Goal: Information Seeking & Learning: Compare options

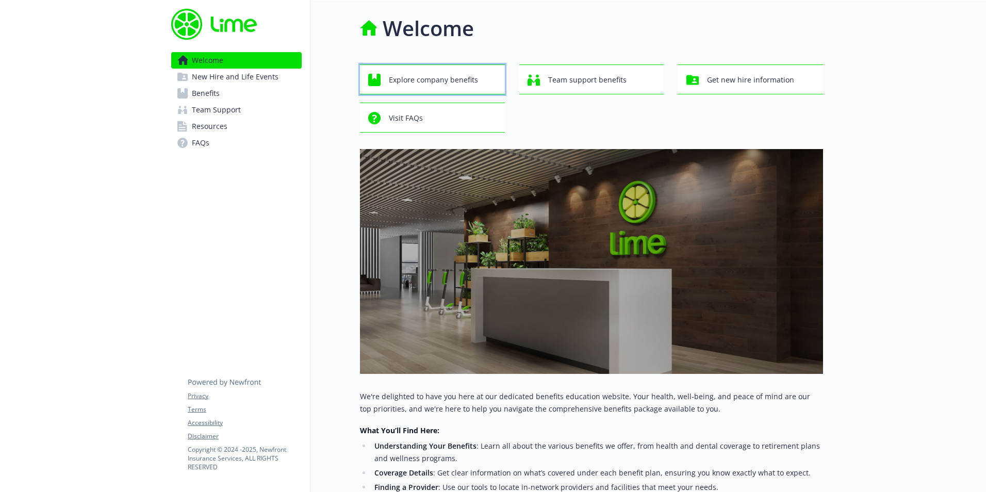
click at [416, 84] on span "Explore company benefits" at bounding box center [433, 80] width 89 height 20
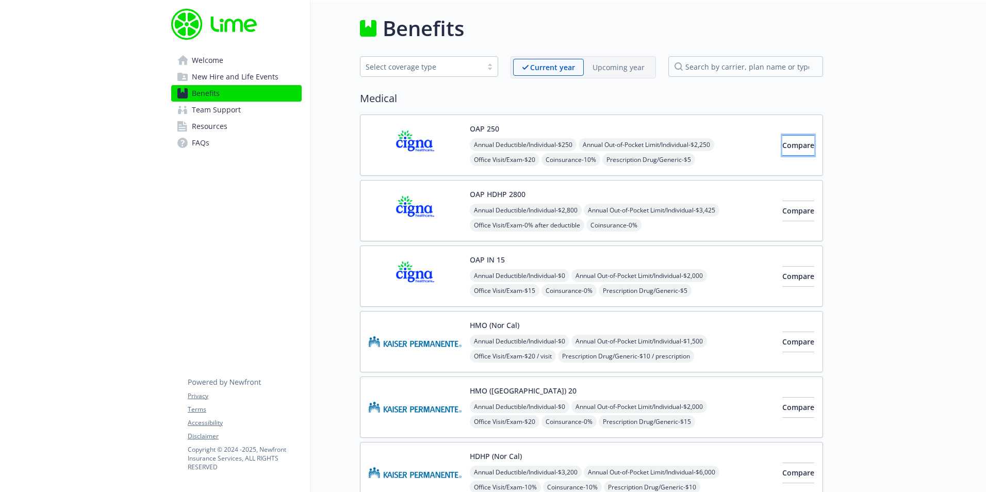
click at [794, 144] on span "Compare" at bounding box center [798, 145] width 32 height 10
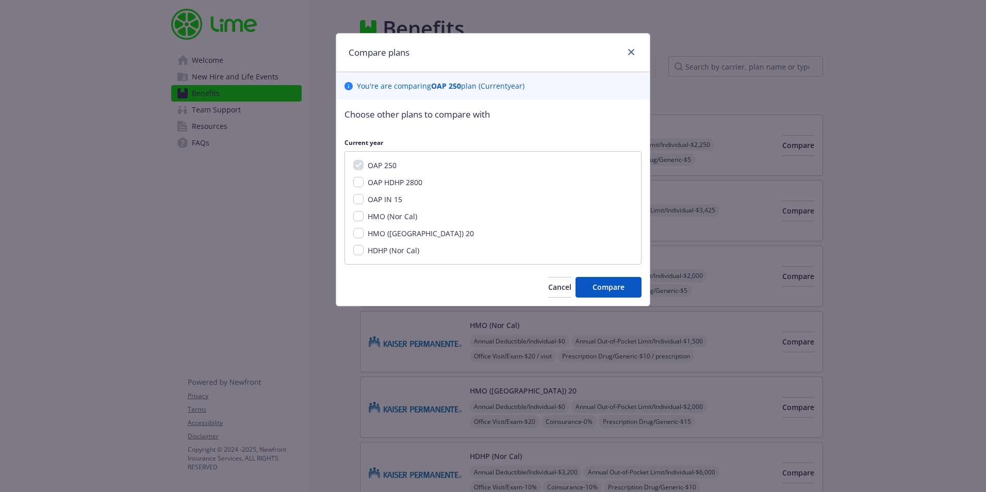
click at [379, 180] on span "OAP HDHP 2800" at bounding box center [395, 182] width 55 height 10
click at [364, 180] on input "OAP HDHP 2800" at bounding box center [358, 182] width 10 height 10
checkbox input "true"
click at [375, 196] on span "OAP IN 15" at bounding box center [385, 199] width 35 height 10
click at [364, 196] on input "OAP IN 15" at bounding box center [358, 199] width 10 height 10
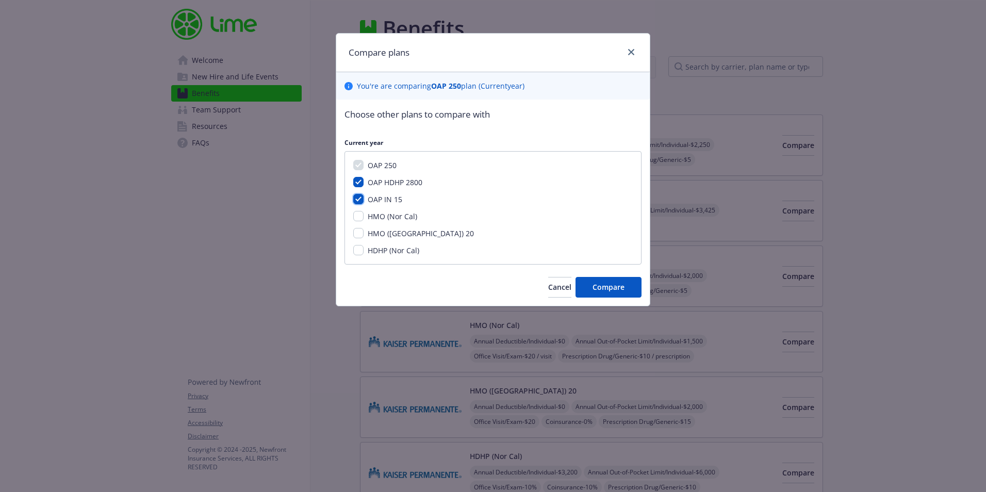
checkbox input "true"
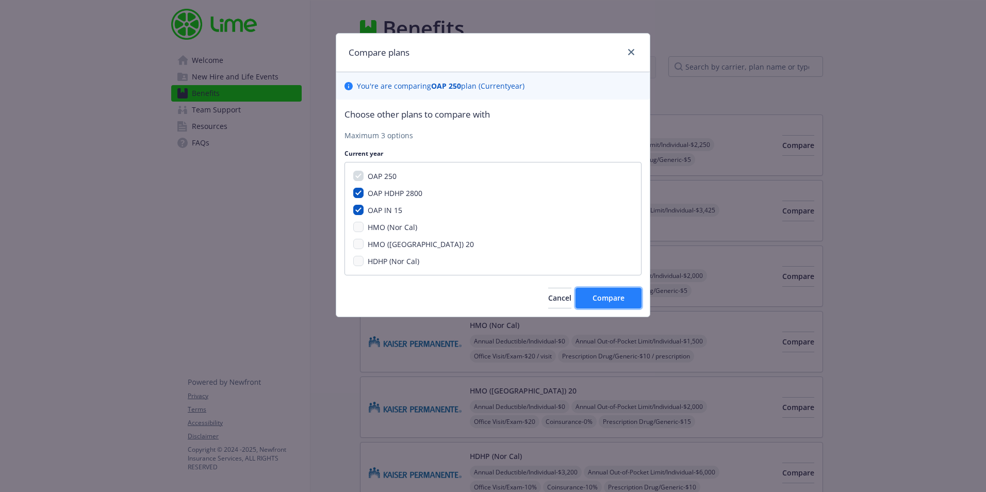
click at [618, 297] on span "Compare" at bounding box center [609, 298] width 32 height 10
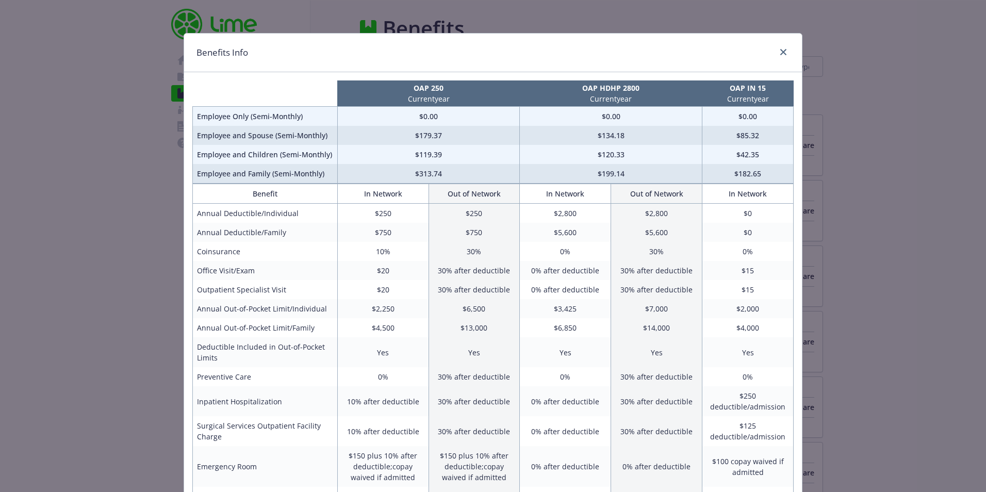
drag, startPoint x: 778, startPoint y: 60, endPoint x: 782, endPoint y: 56, distance: 5.8
click at [778, 60] on div "Benefits Info" at bounding box center [493, 53] width 618 height 39
click at [782, 54] on icon "close" at bounding box center [783, 52] width 6 height 6
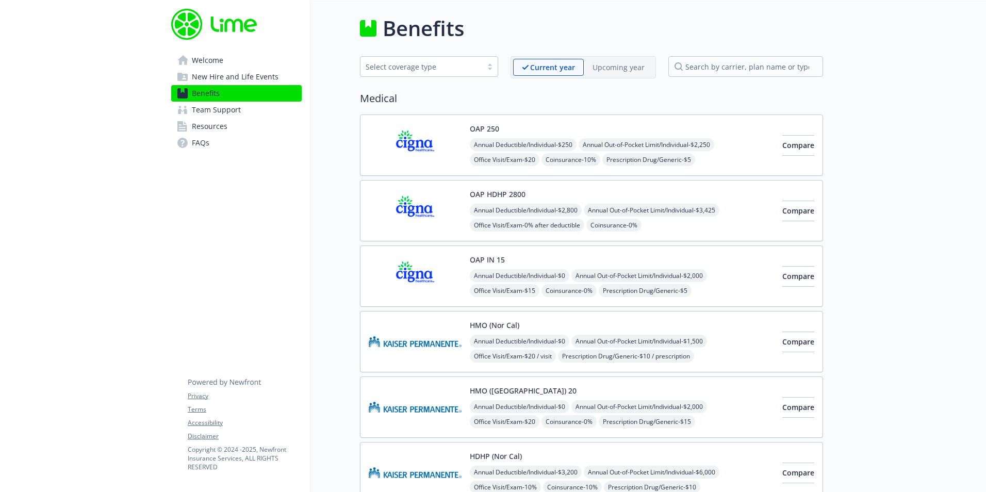
click at [405, 280] on img at bounding box center [415, 276] width 93 height 44
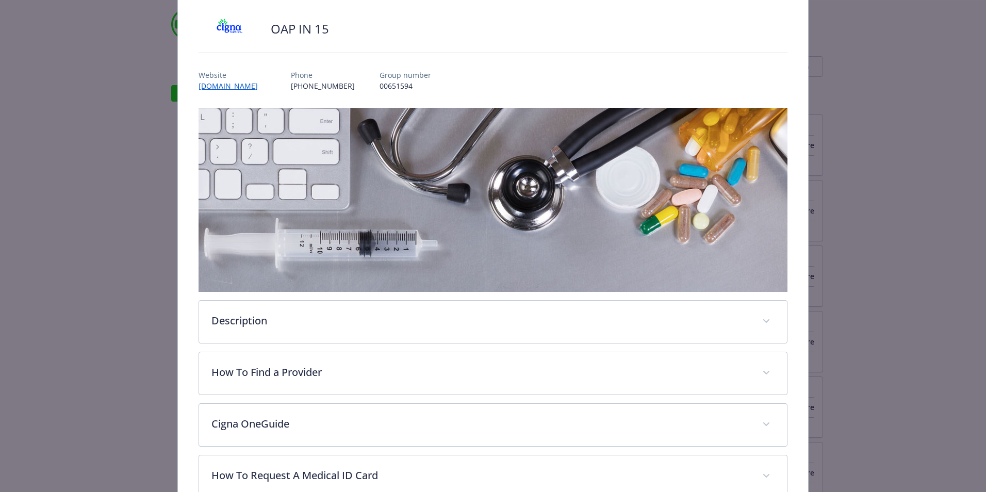
scroll to position [134, 0]
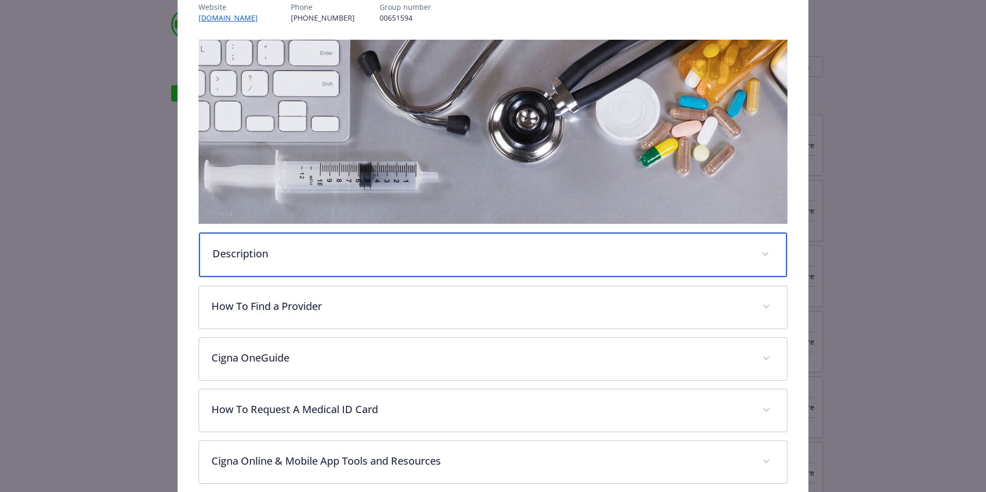
click at [295, 261] on div "Description" at bounding box center [493, 255] width 588 height 44
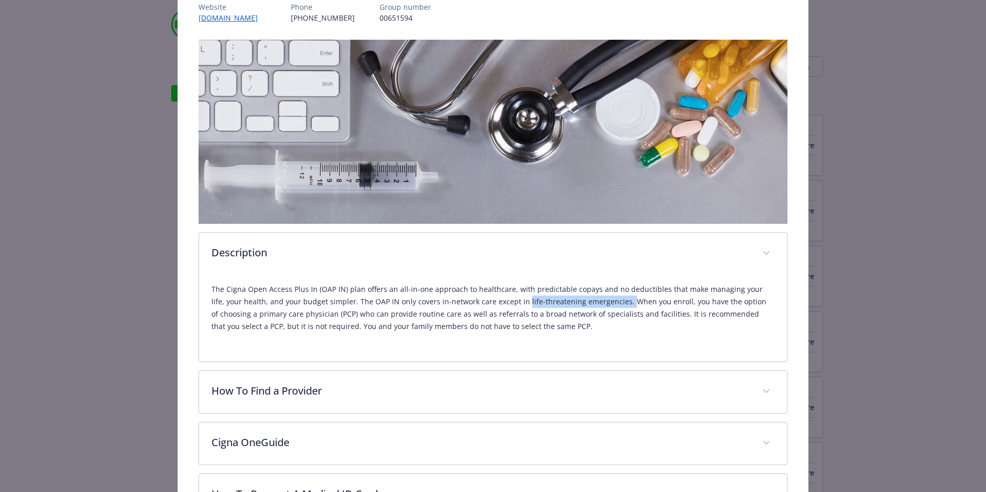
drag, startPoint x: 505, startPoint y: 302, endPoint x: 605, endPoint y: 303, distance: 100.0
click at [605, 303] on p "The Cigna Open Access Plus In (OAP IN) plan offers an all-in-one approach to he…" at bounding box center [492, 308] width 563 height 50
drag, startPoint x: 605, startPoint y: 303, endPoint x: 649, endPoint y: 348, distance: 63.1
click at [649, 348] on div "The Cigna Open Access Plus In (OAP IN) plan offers an all-in-one approach to he…" at bounding box center [493, 318] width 588 height 87
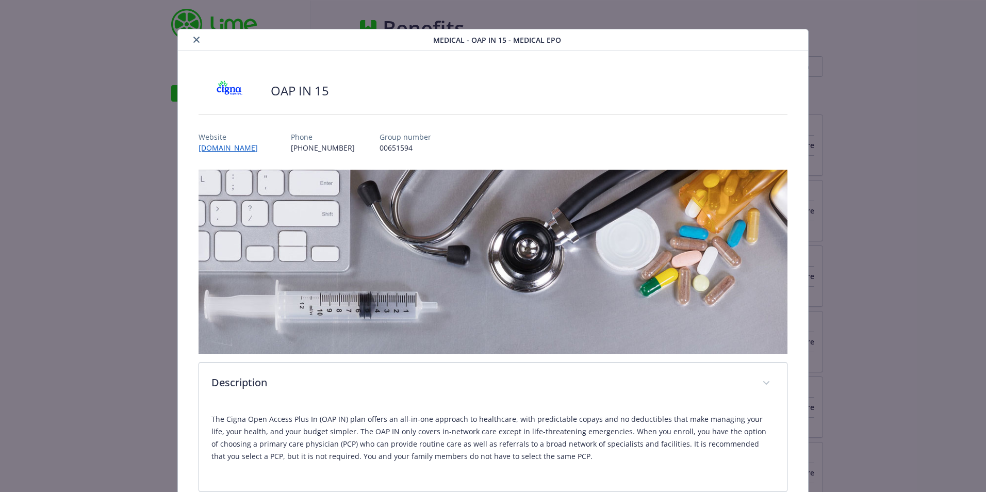
scroll to position [0, 0]
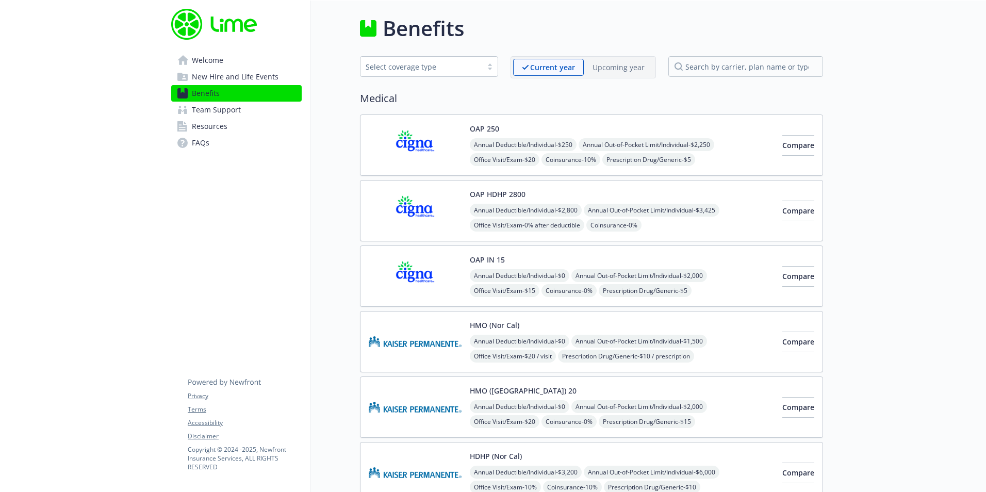
click at [408, 226] on img at bounding box center [415, 211] width 93 height 44
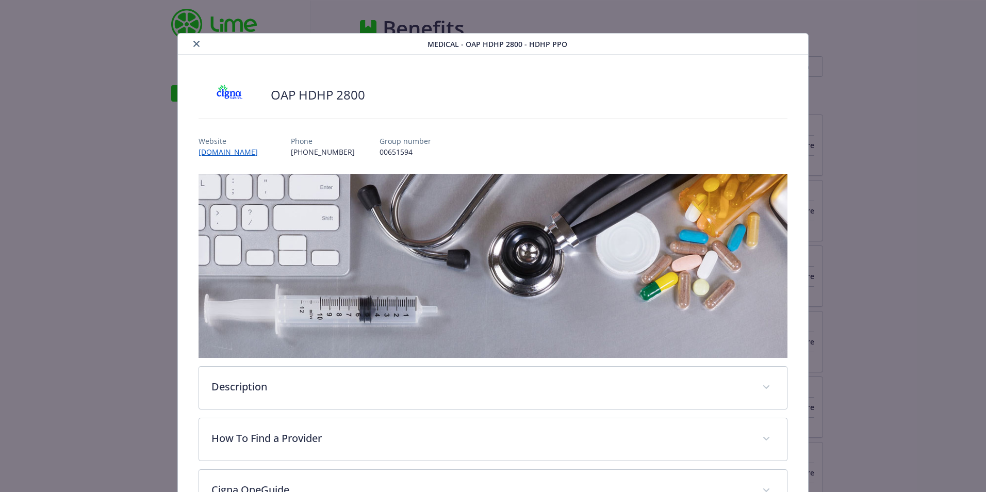
scroll to position [31, 0]
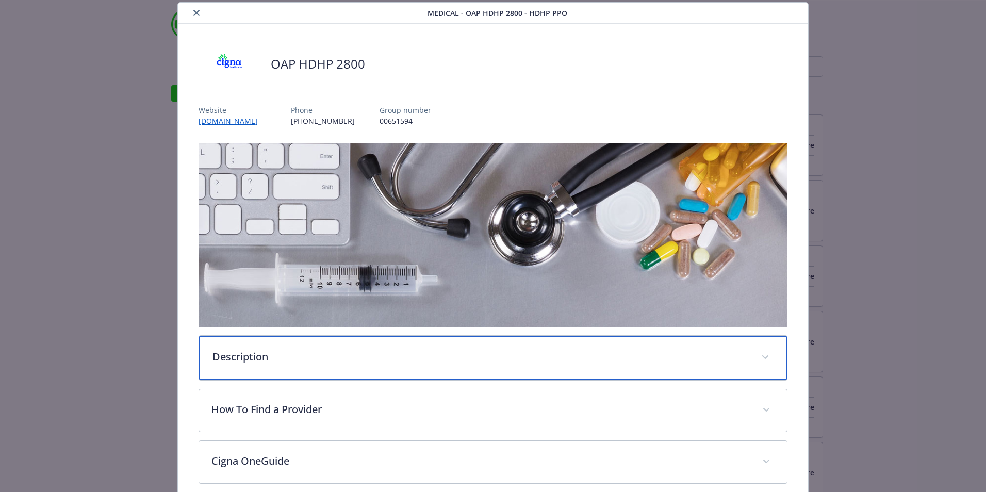
click at [324, 364] on div "Description" at bounding box center [493, 358] width 588 height 44
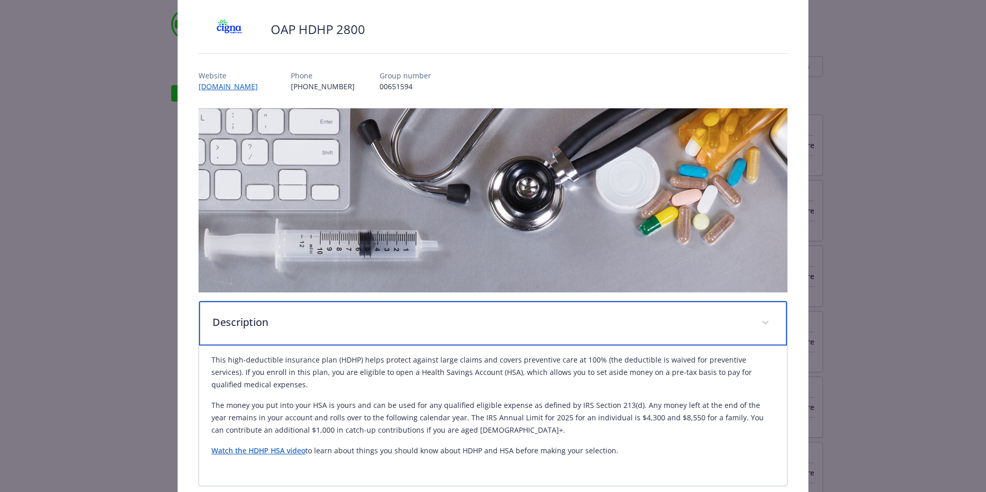
scroll to position [83, 0]
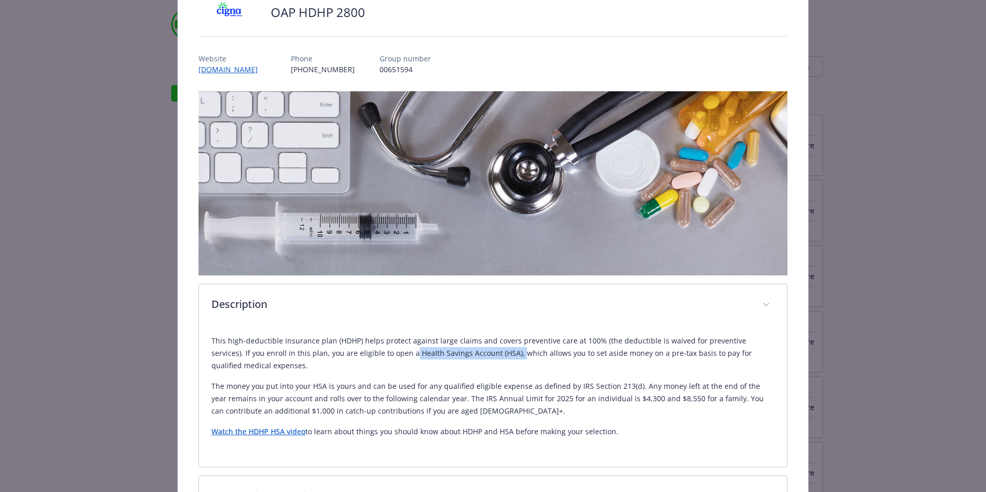
drag, startPoint x: 375, startPoint y: 357, endPoint x: 475, endPoint y: 356, distance: 99.5
click at [475, 356] on p "This high-deductible insurance plan (HDHP) helps protect against large claims a…" at bounding box center [492, 353] width 563 height 37
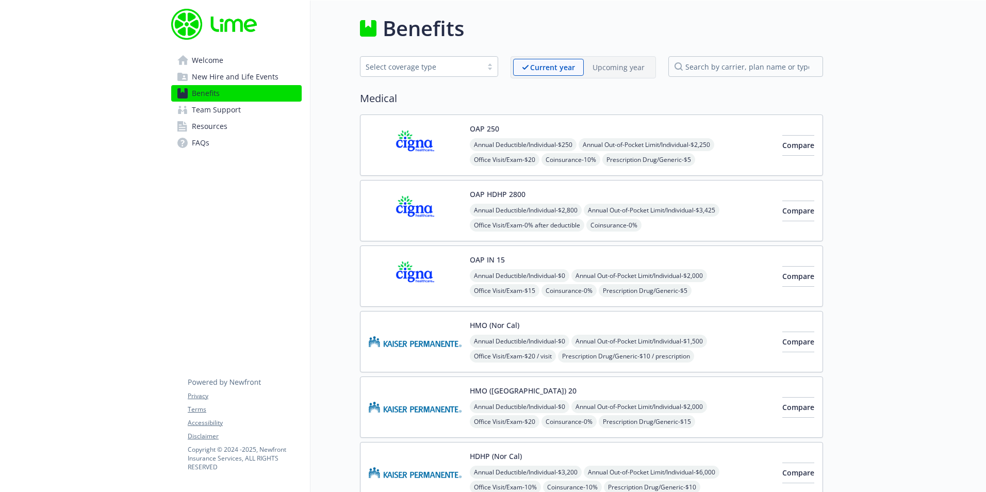
click at [606, 162] on div "Annual Deductible/Individual - $250 Annual Out-of-Pocket Limit/Individual - $2,…" at bounding box center [622, 167] width 304 height 58
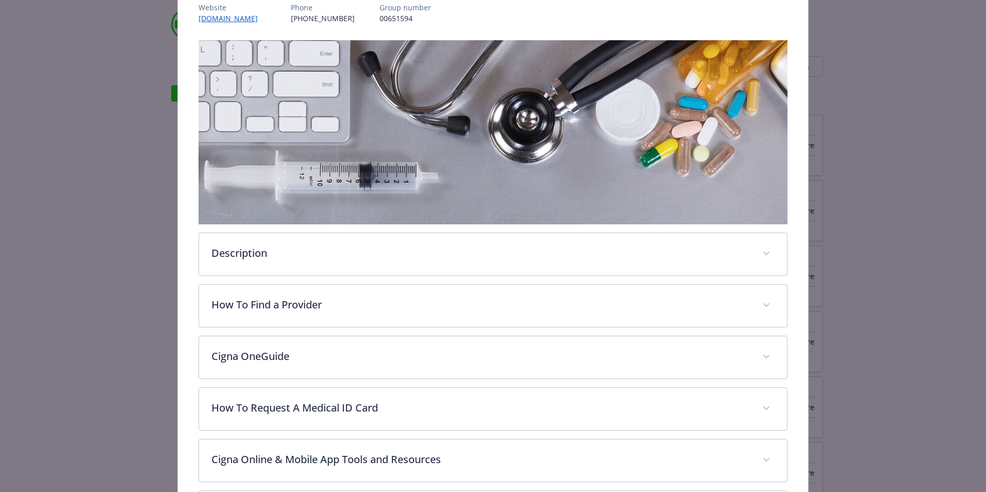
scroll to position [134, 0]
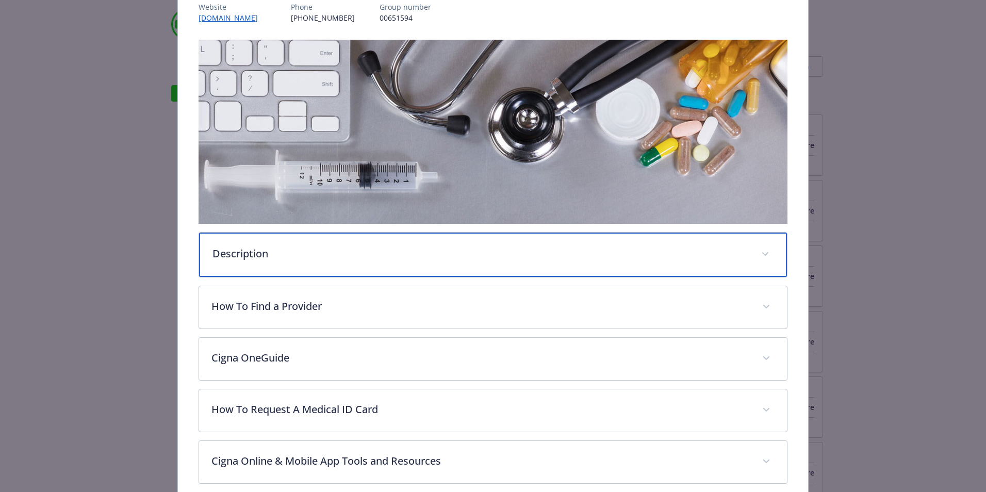
click at [348, 248] on p "Description" at bounding box center [480, 253] width 536 height 15
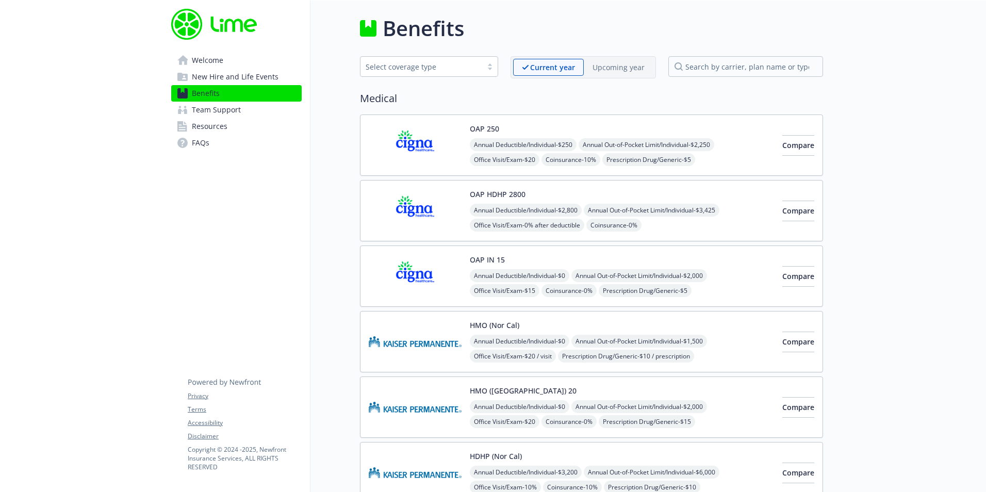
click at [619, 199] on div "OAP HDHP 2800 Annual Deductible/Individual - $2,800 Annual Out-of-Pocket Limit/…" at bounding box center [622, 211] width 304 height 44
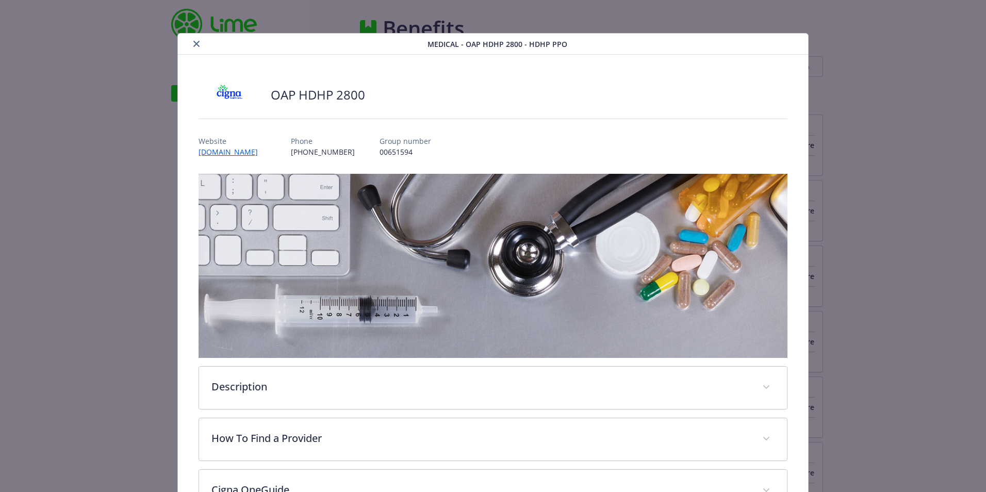
scroll to position [31, 0]
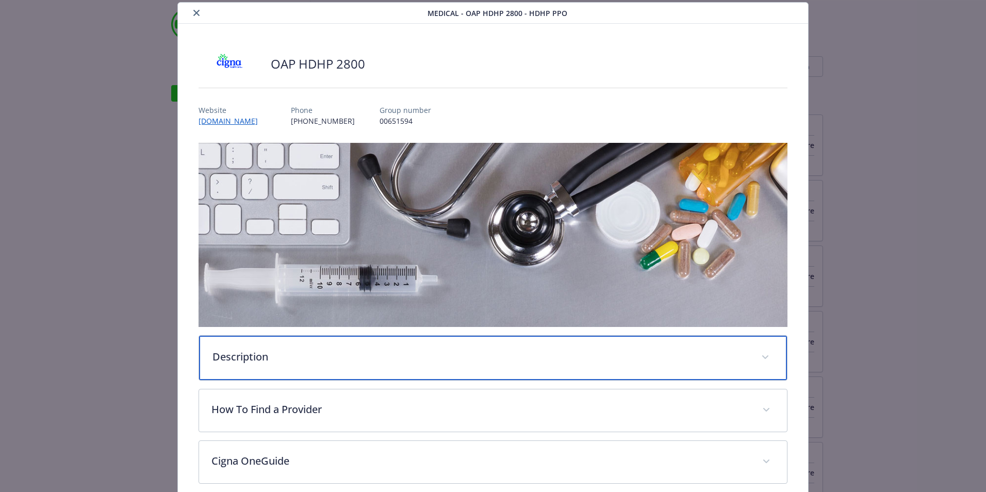
click at [371, 350] on p "Description" at bounding box center [480, 356] width 536 height 15
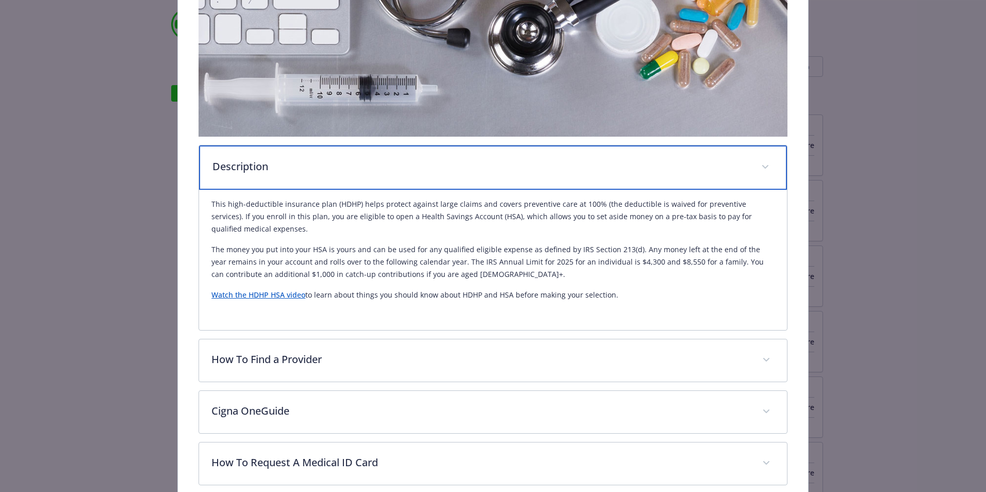
scroll to position [237, 0]
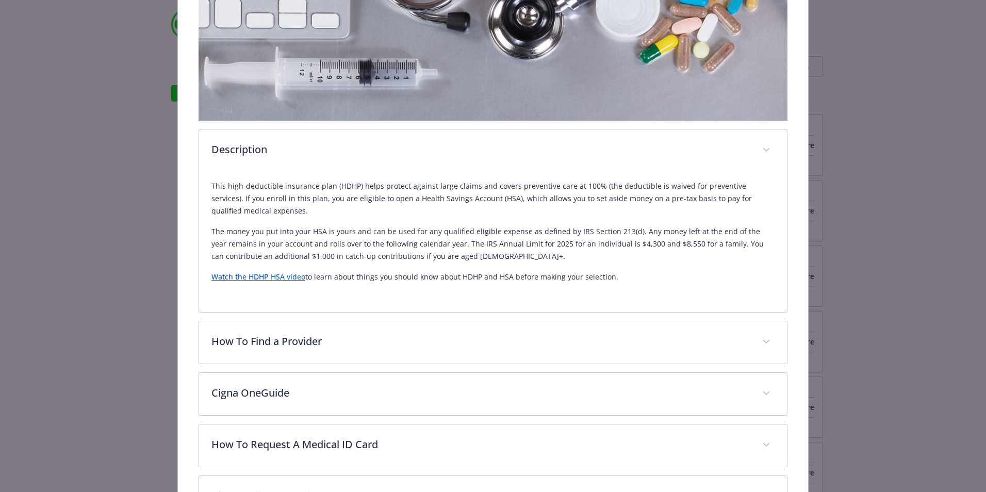
click at [241, 275] on link "Watch the HDHP HSA video" at bounding box center [258, 277] width 94 height 10
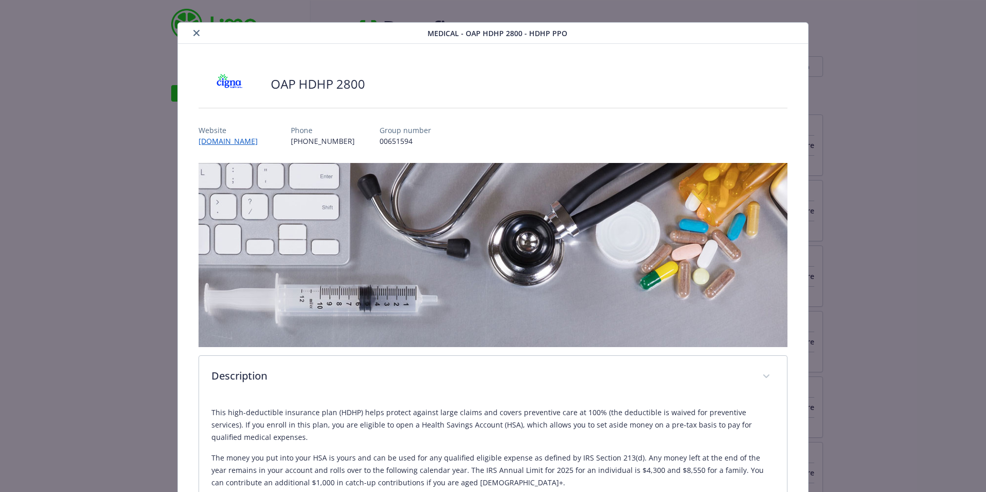
scroll to position [0, 0]
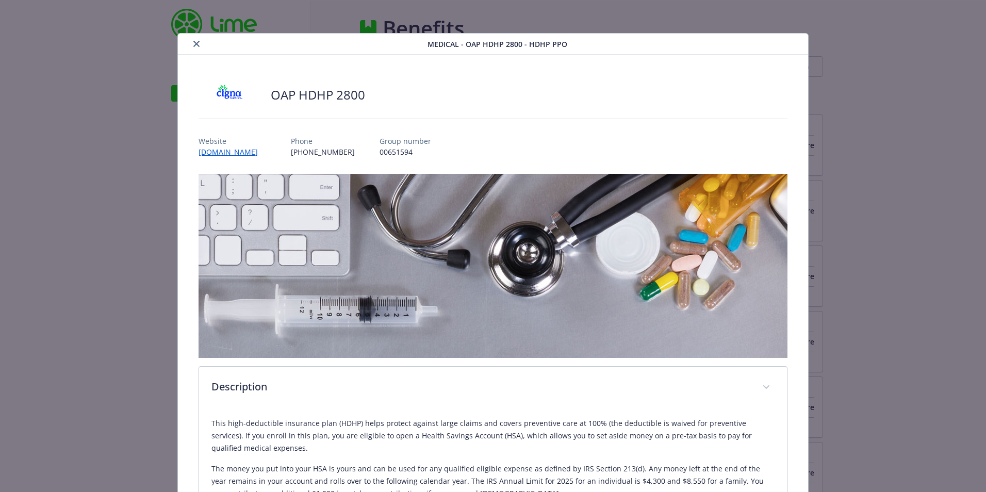
click at [195, 42] on icon "close" at bounding box center [196, 44] width 6 height 6
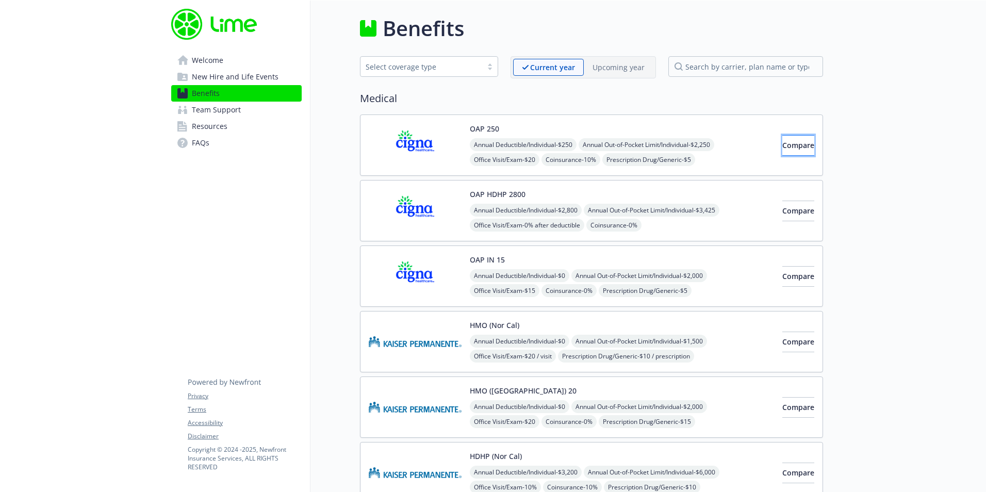
click at [782, 146] on span "Compare" at bounding box center [798, 145] width 32 height 10
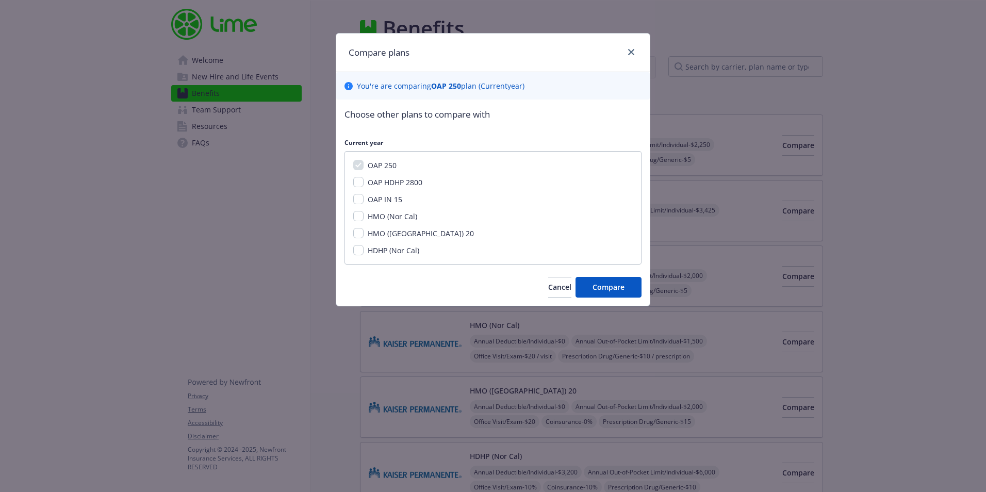
drag, startPoint x: 393, startPoint y: 186, endPoint x: 386, endPoint y: 204, distance: 19.4
click at [392, 186] on span "OAP HDHP 2800" at bounding box center [395, 182] width 55 height 10
click at [364, 186] on input "OAP HDHP 2800" at bounding box center [358, 182] width 10 height 10
checkbox input "true"
click at [385, 200] on span "OAP IN 15" at bounding box center [385, 199] width 35 height 10
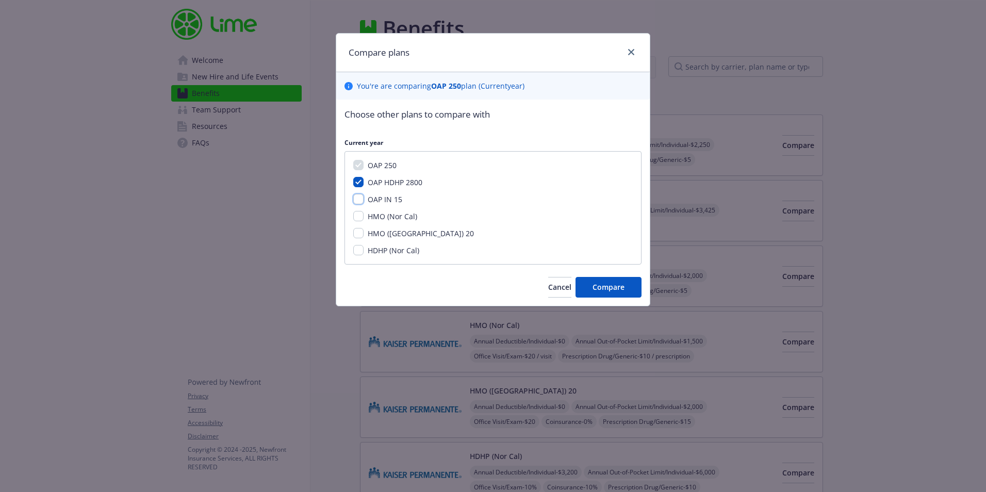
click at [364, 200] on input "OAP IN 15" at bounding box center [358, 199] width 10 height 10
checkbox input "true"
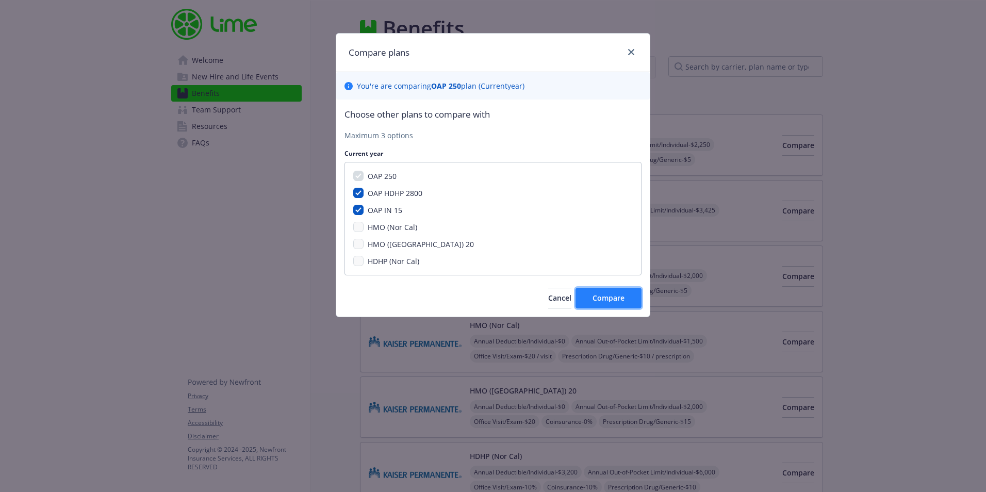
click at [597, 295] on span "Compare" at bounding box center [609, 298] width 32 height 10
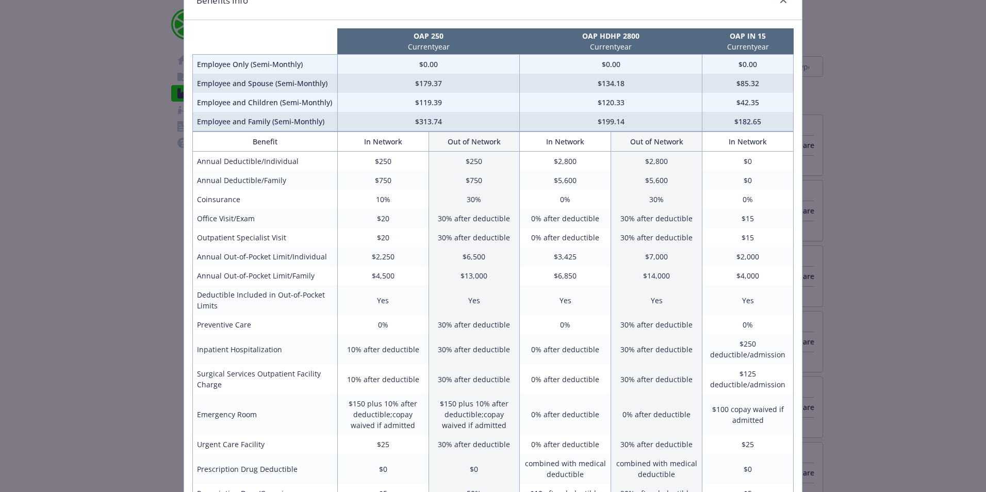
scroll to position [52, 0]
drag, startPoint x: 736, startPoint y: 346, endPoint x: 778, endPoint y: 358, distance: 43.6
click at [778, 358] on td "$250 deductible/admission" at bounding box center [747, 350] width 91 height 30
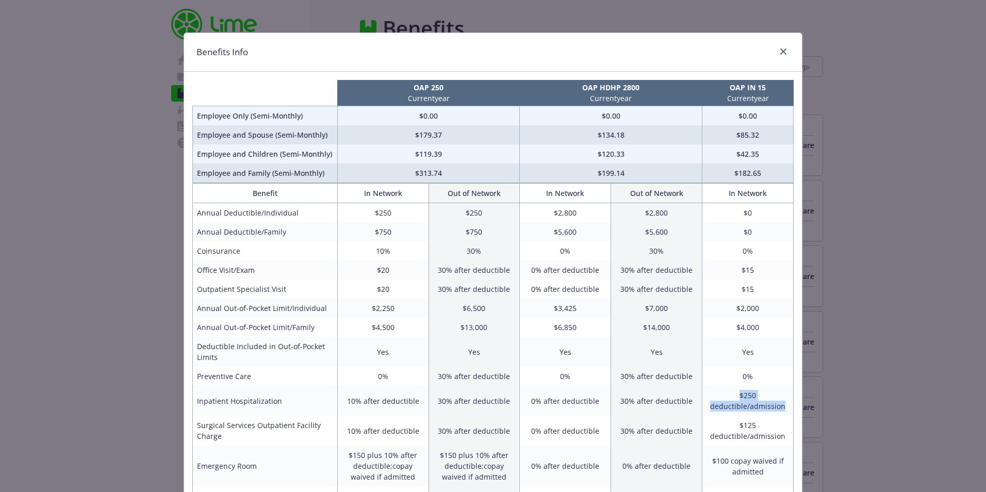
scroll to position [0, 0]
click at [777, 56] on link "close" at bounding box center [783, 52] width 12 height 12
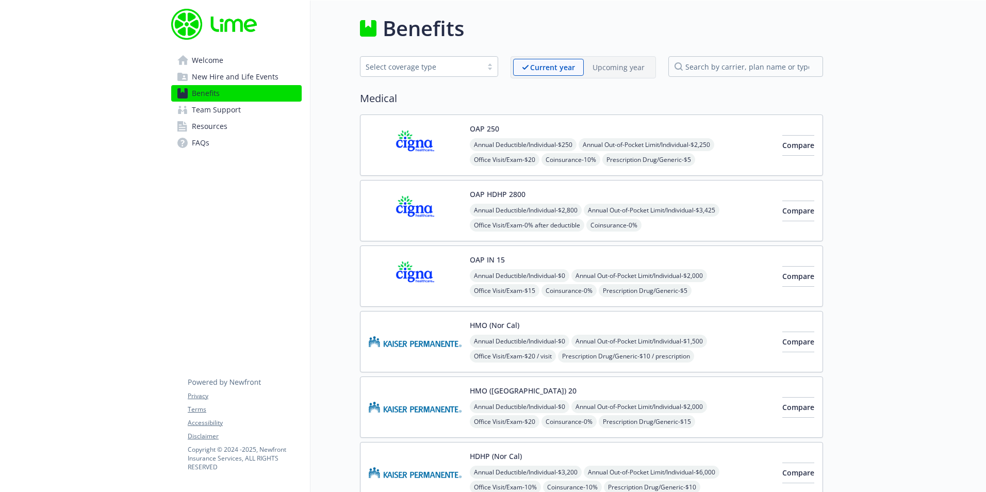
click at [428, 271] on img at bounding box center [415, 276] width 93 height 44
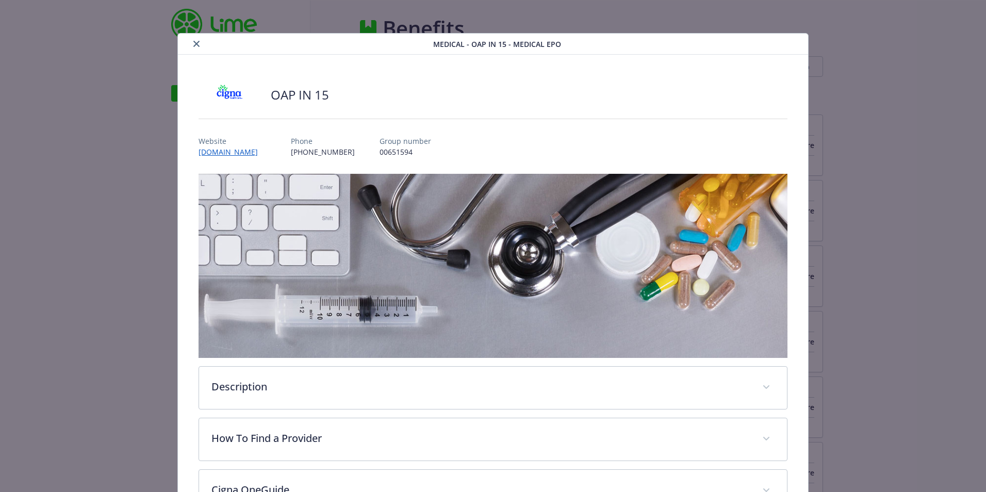
scroll to position [31, 0]
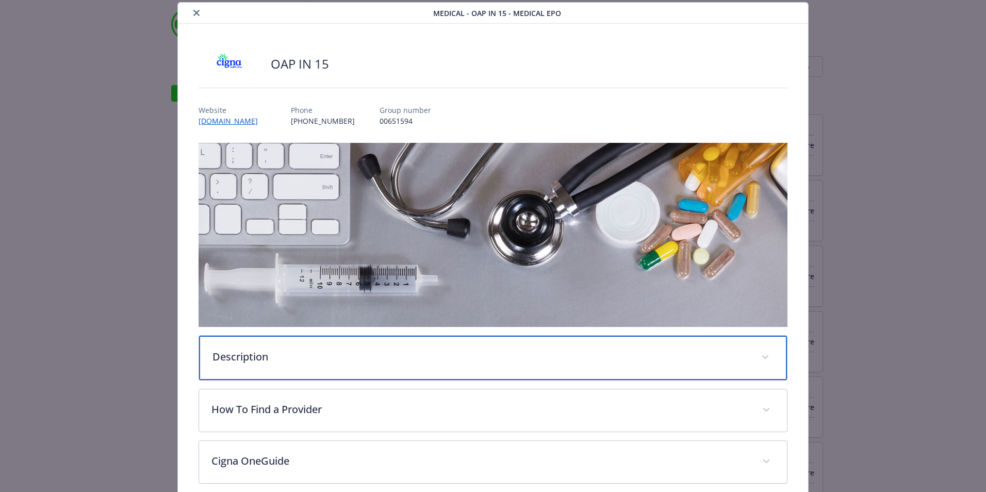
click at [323, 337] on div "Description" at bounding box center [493, 358] width 588 height 44
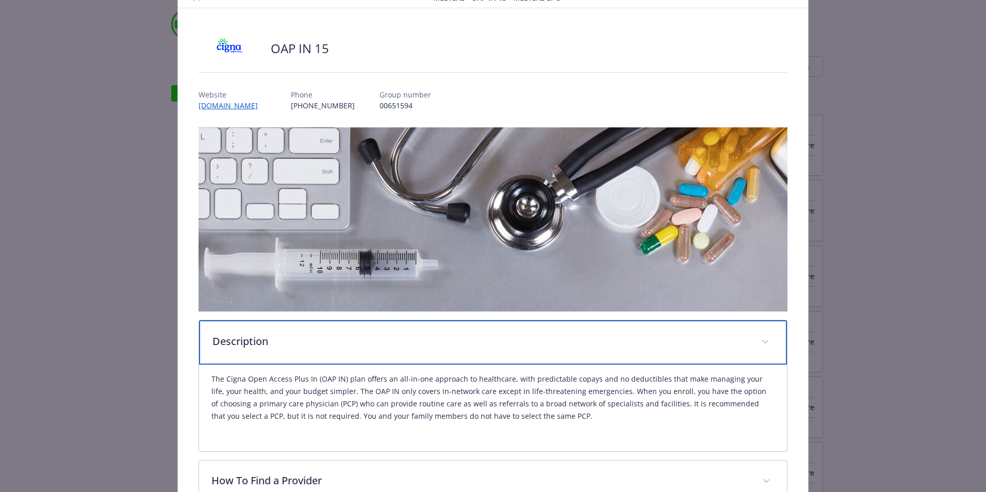
scroll to position [0, 0]
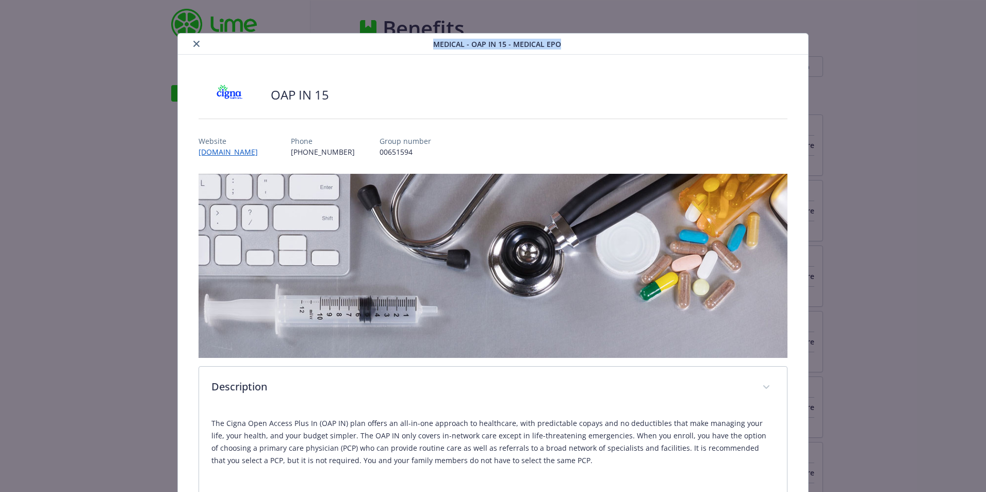
drag, startPoint x: 429, startPoint y: 45, endPoint x: 582, endPoint y: 42, distance: 153.2
click at [582, 42] on div "Medical - OAP IN 15 - Medical EPO" at bounding box center [493, 44] width 630 height 21
drag, startPoint x: 582, startPoint y: 42, endPoint x: 534, endPoint y: 46, distance: 47.6
copy span "Medical - OAP IN 15 - Medical EPO"
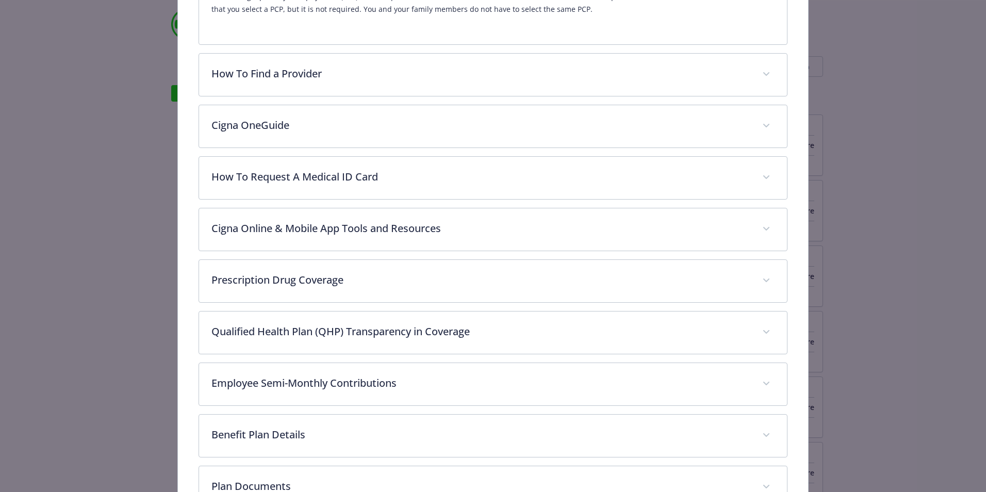
scroll to position [464, 0]
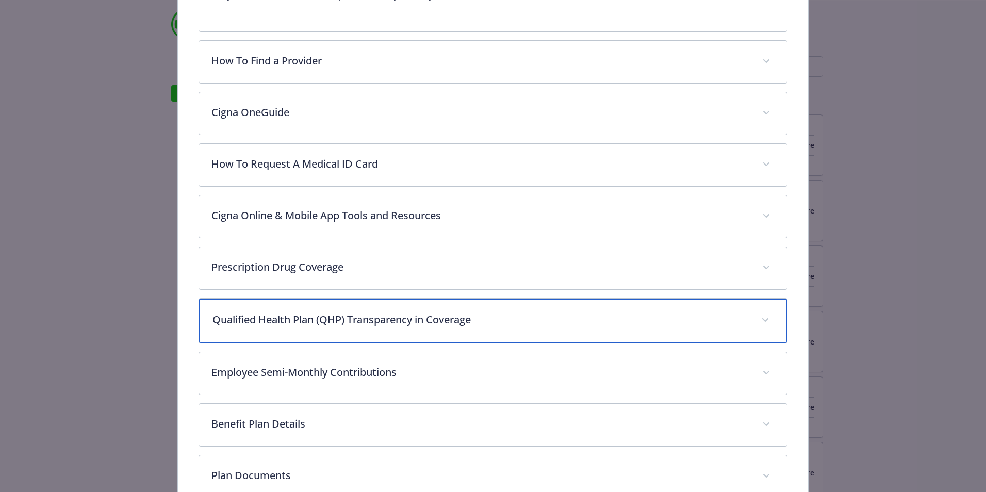
click at [481, 323] on p "Qualified Health Plan (QHP) Transparency in Coverage" at bounding box center [480, 319] width 536 height 15
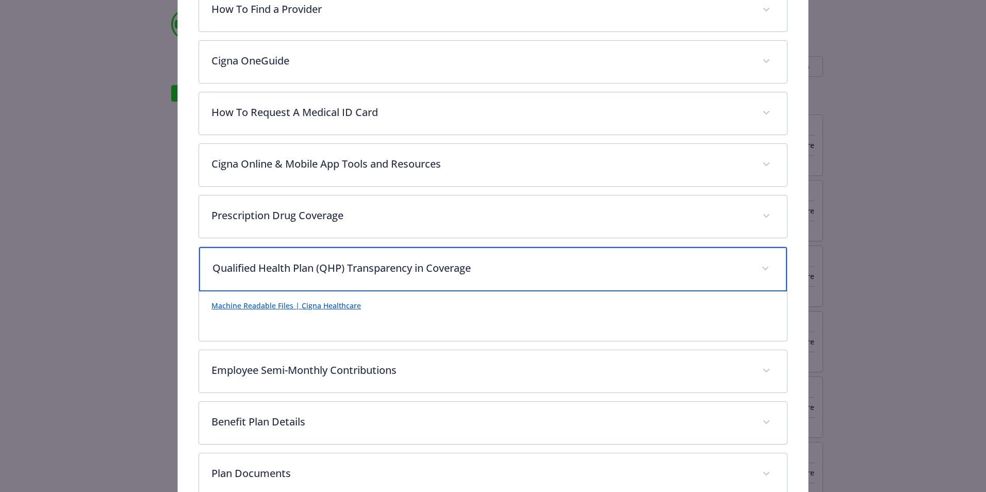
scroll to position [619, 0]
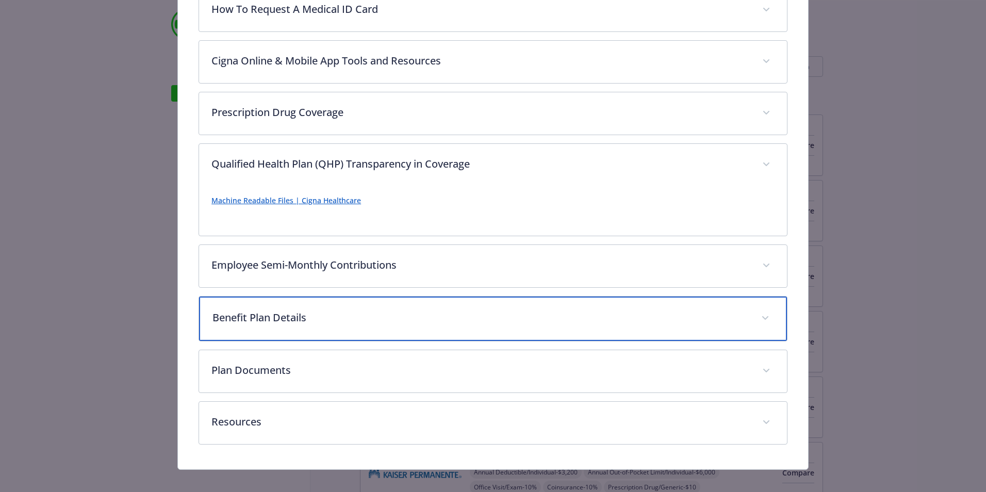
click at [360, 308] on div "Benefit Plan Details" at bounding box center [493, 319] width 588 height 44
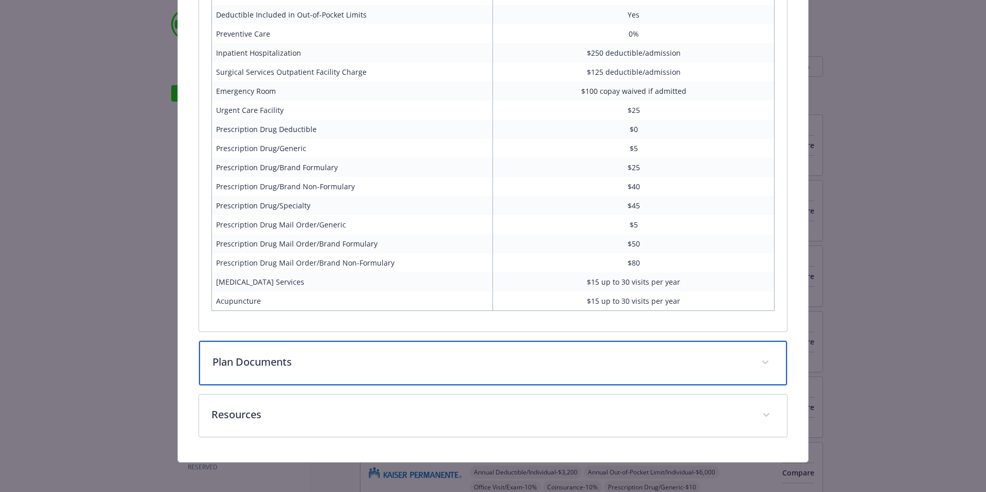
click at [355, 360] on p "Plan Documents" at bounding box center [480, 361] width 536 height 15
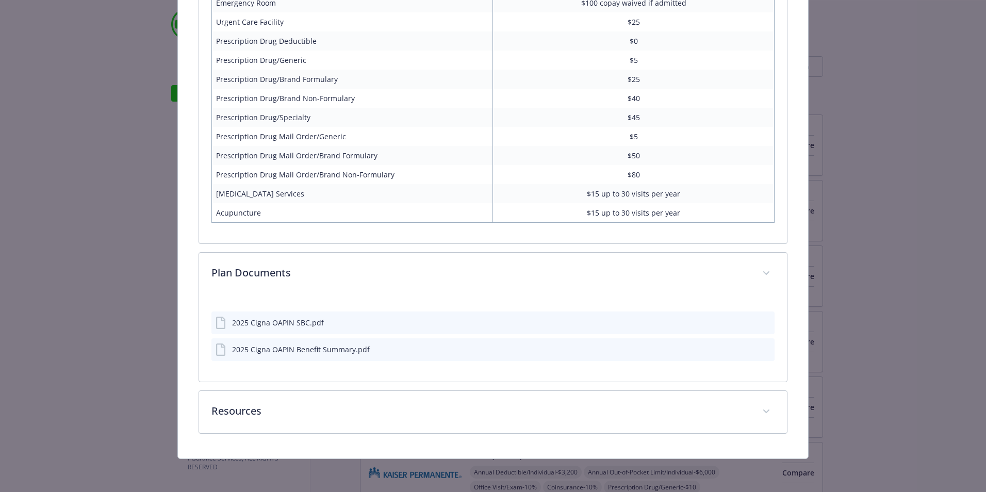
scroll to position [1201, 0]
click at [282, 347] on div "2025 Cigna OAPIN Benefit Summary.pdf" at bounding box center [301, 351] width 138 height 11
click at [745, 347] on icon "download file" at bounding box center [748, 350] width 8 height 8
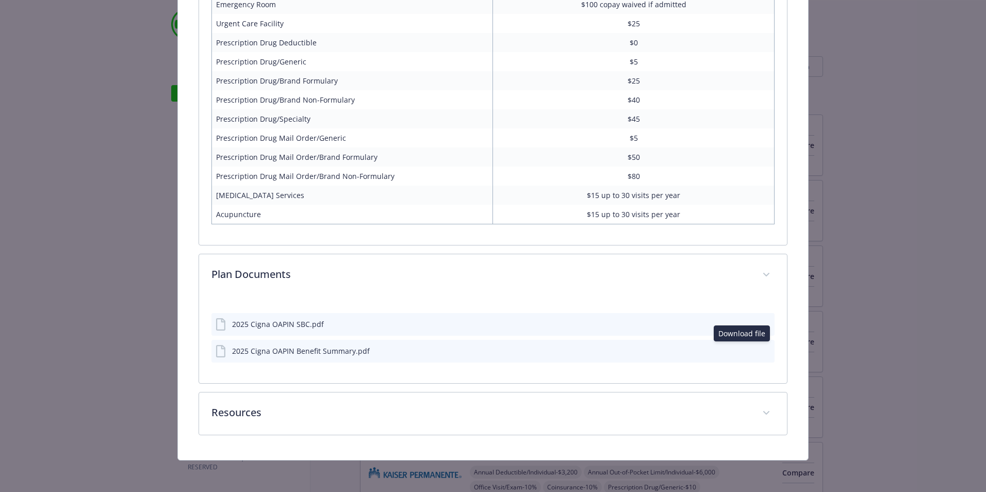
click at [744, 347] on icon "download file" at bounding box center [747, 349] width 7 height 6
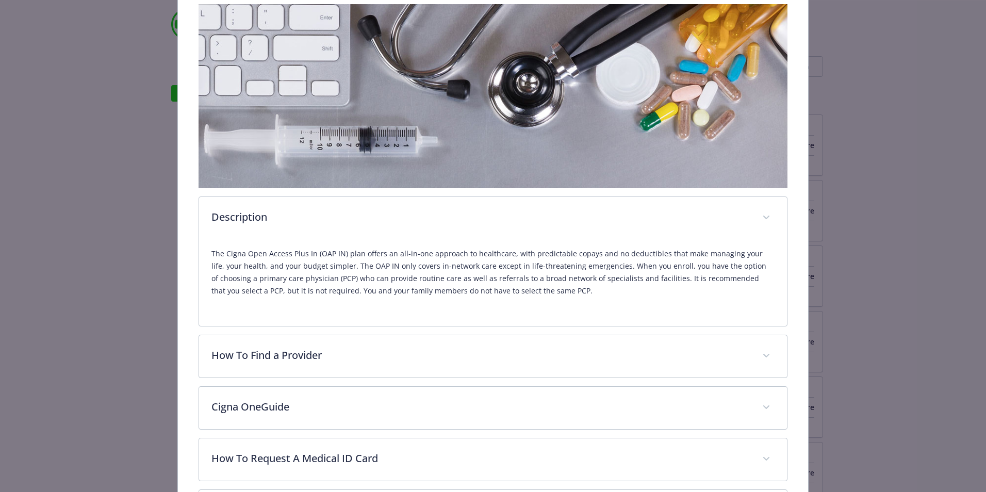
scroll to position [0, 0]
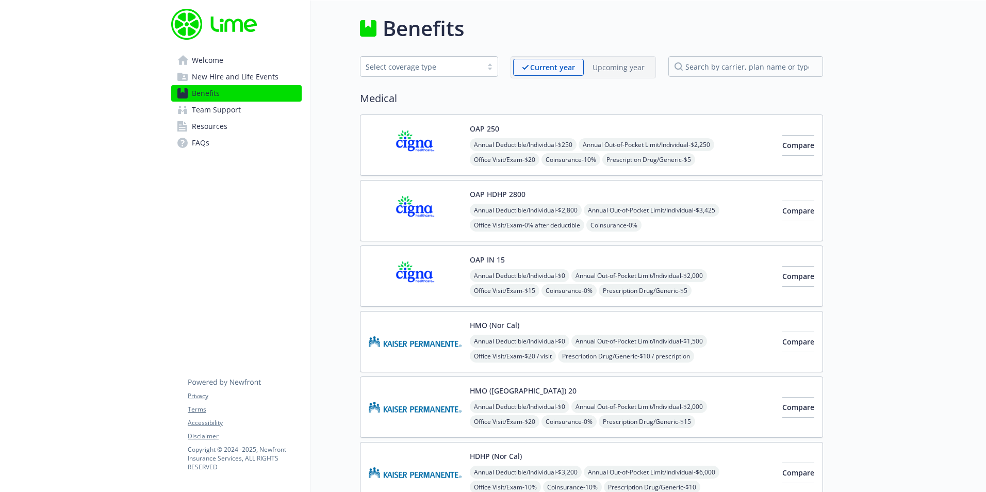
click at [676, 242] on div "OAP 250 Annual Deductible/Individual - $250 Annual Out-of-Pocket Limit/Individu…" at bounding box center [591, 308] width 463 height 389
click at [678, 226] on div "Annual Deductible/Individual - $2,800 Annual Out-of-Pocket Limit/Individual - $…" at bounding box center [622, 248] width 304 height 88
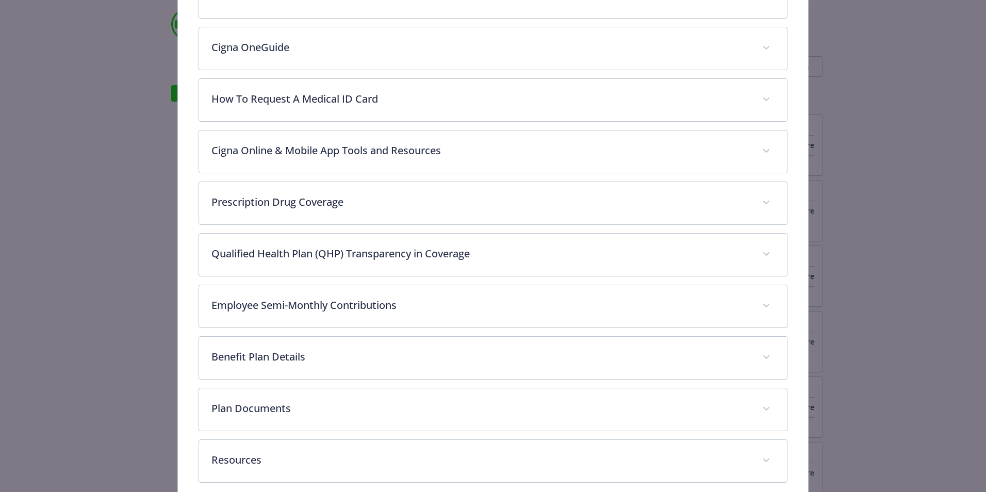
scroll to position [443, 0]
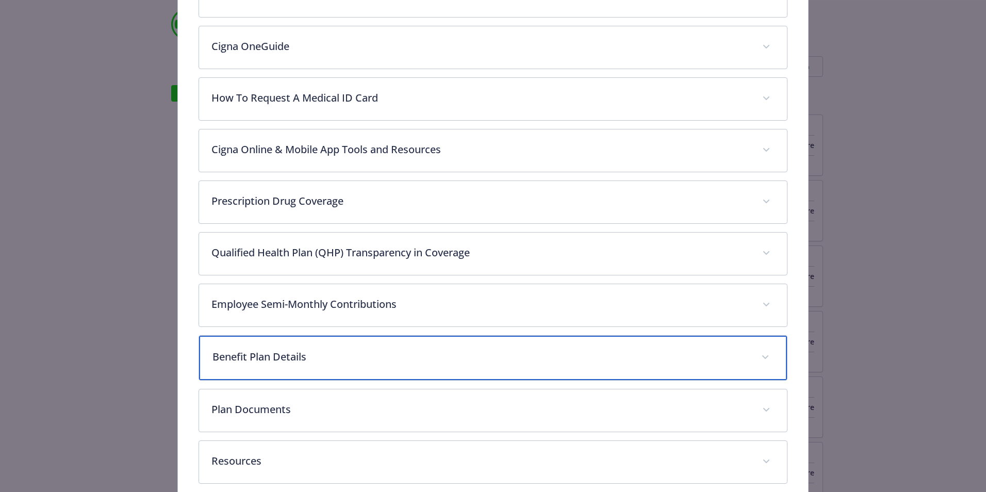
click at [407, 356] on p "Benefit Plan Details" at bounding box center [480, 356] width 536 height 15
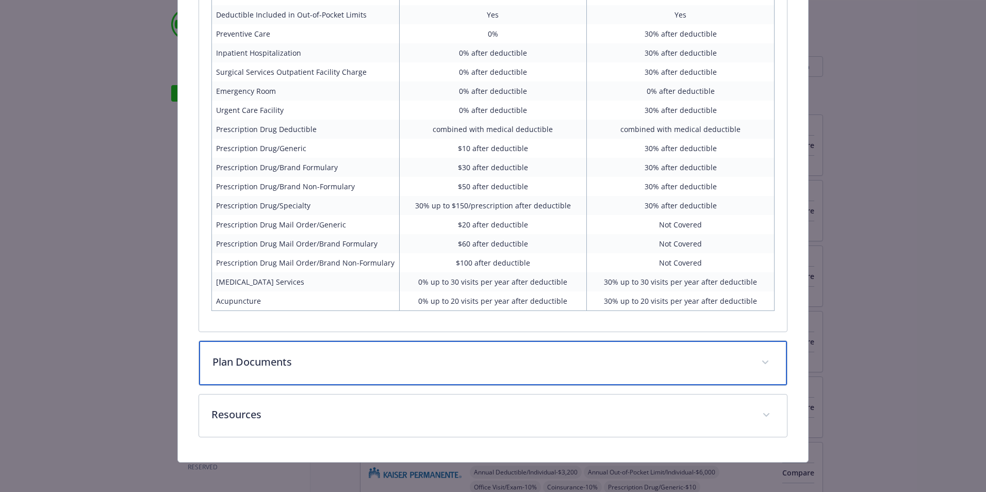
click at [393, 354] on p "Plan Documents" at bounding box center [480, 361] width 536 height 15
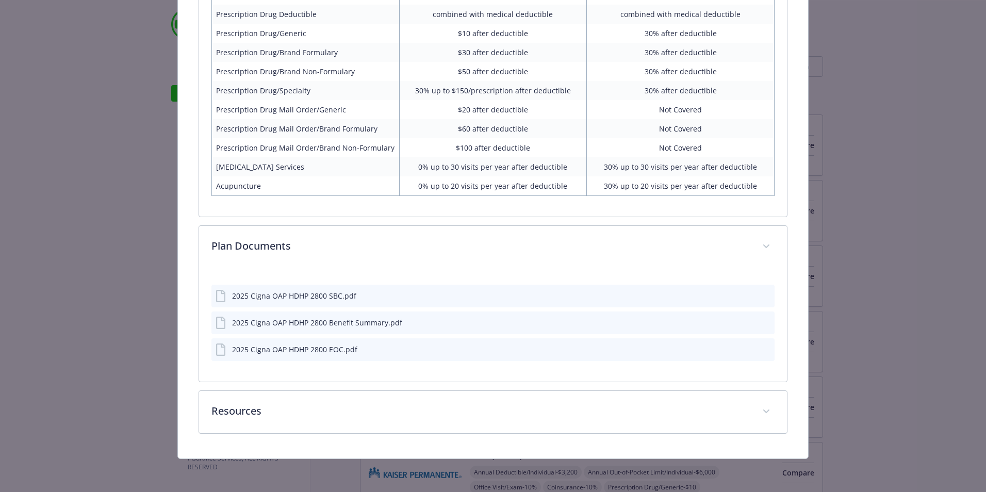
scroll to position [1092, 0]
click at [744, 321] on icon "download file" at bounding box center [748, 323] width 8 height 8
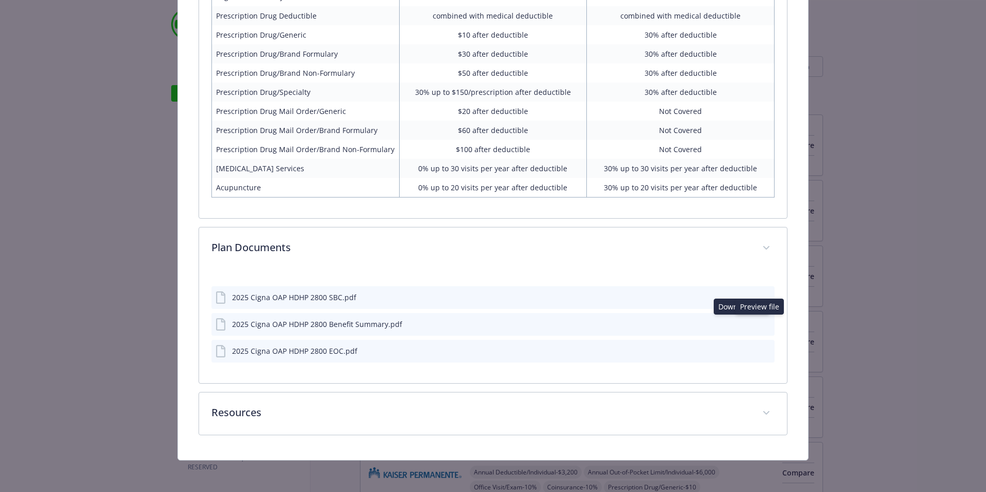
click at [760, 322] on icon "preview file" at bounding box center [764, 323] width 9 height 7
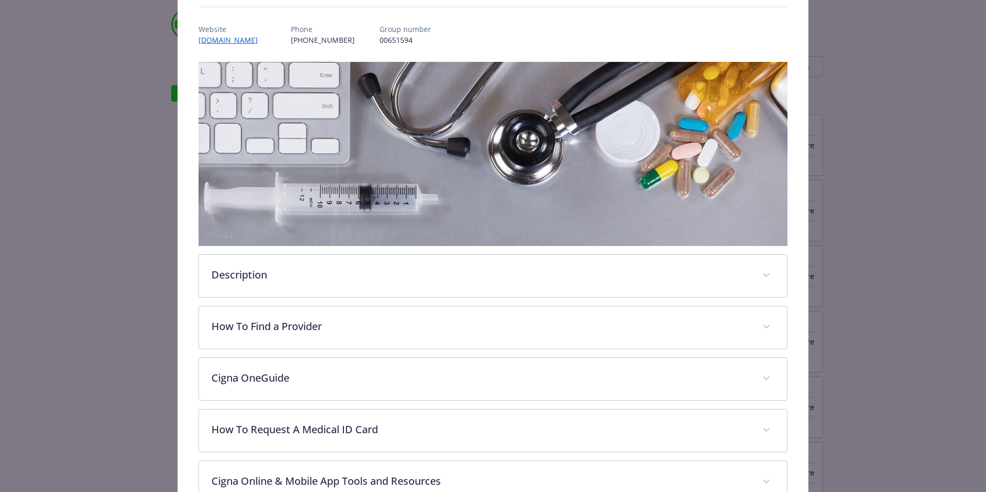
scroll to position [0, 0]
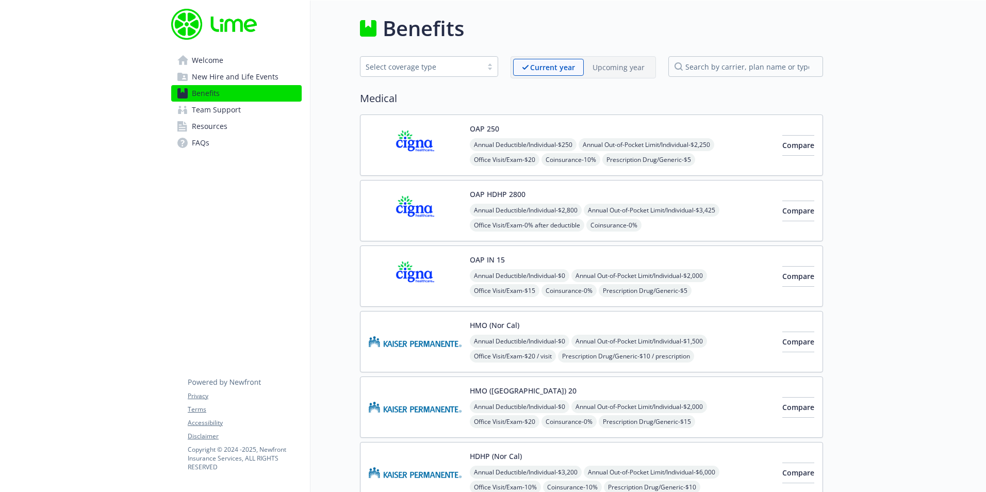
click at [454, 199] on img at bounding box center [415, 211] width 93 height 44
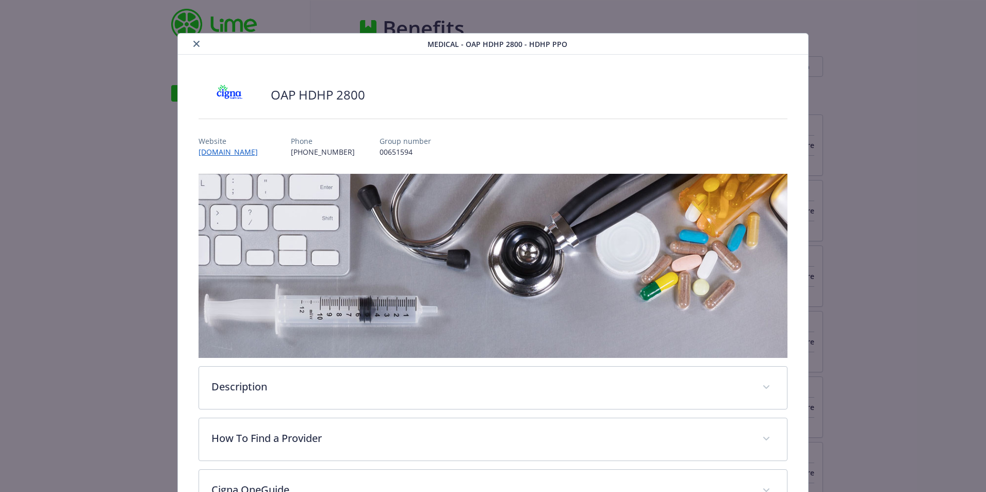
scroll to position [31, 0]
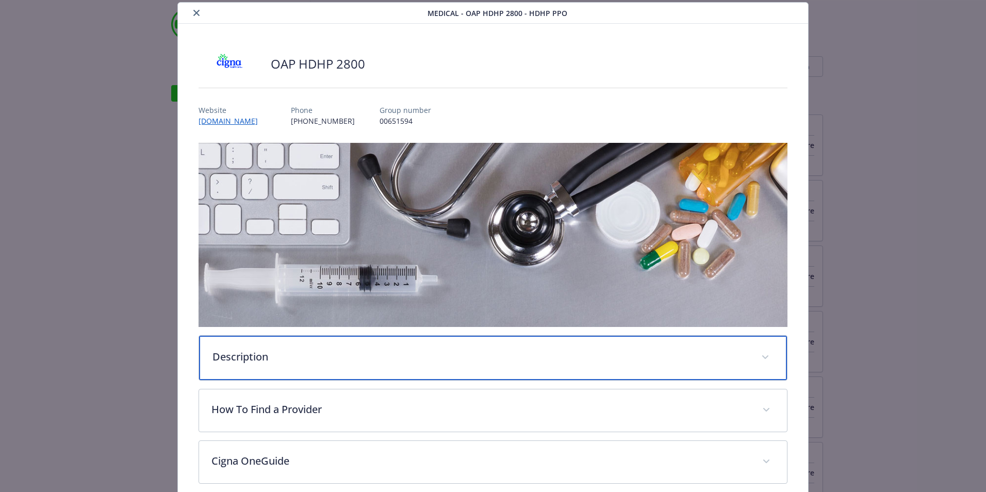
click at [366, 351] on p "Description" at bounding box center [480, 356] width 536 height 15
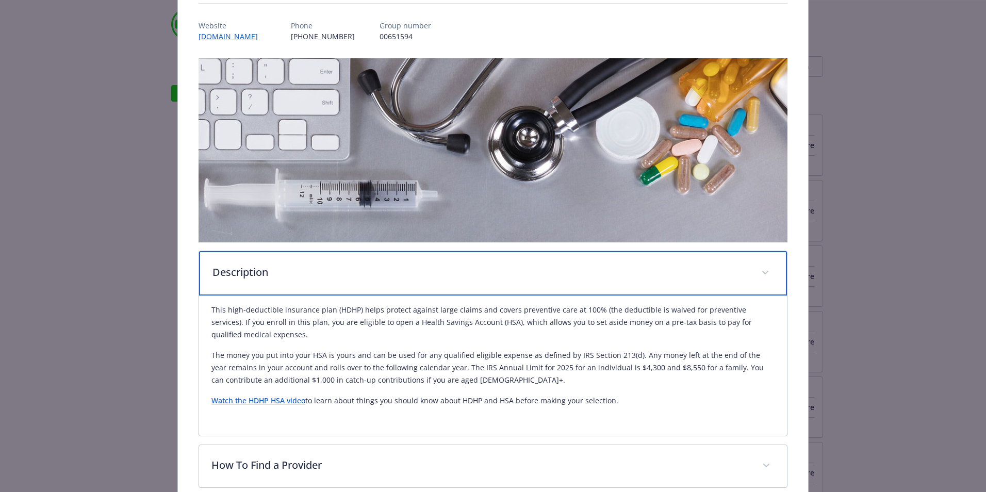
scroll to position [134, 0]
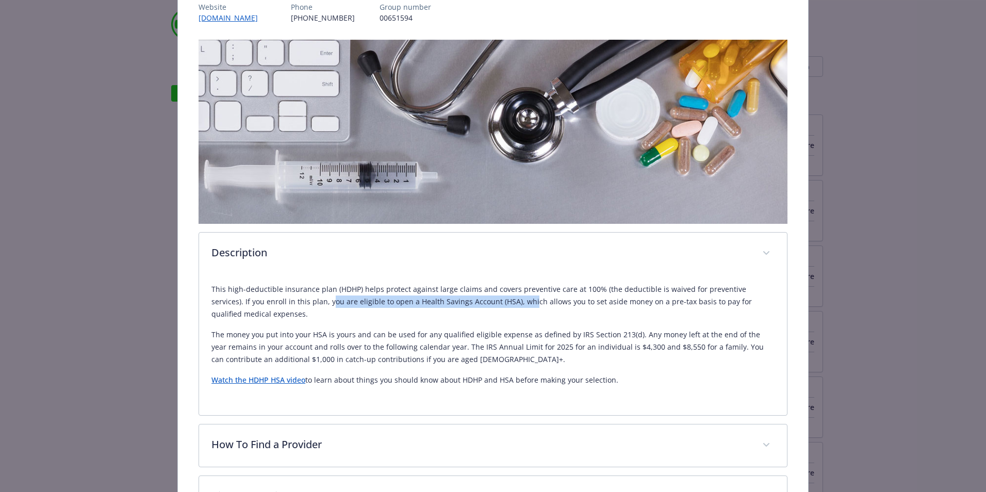
drag, startPoint x: 289, startPoint y: 302, endPoint x: 488, endPoint y: 301, distance: 199.1
click at [488, 301] on p "This high-deductible insurance plan (HDHP) helps protect against large claims a…" at bounding box center [492, 301] width 563 height 37
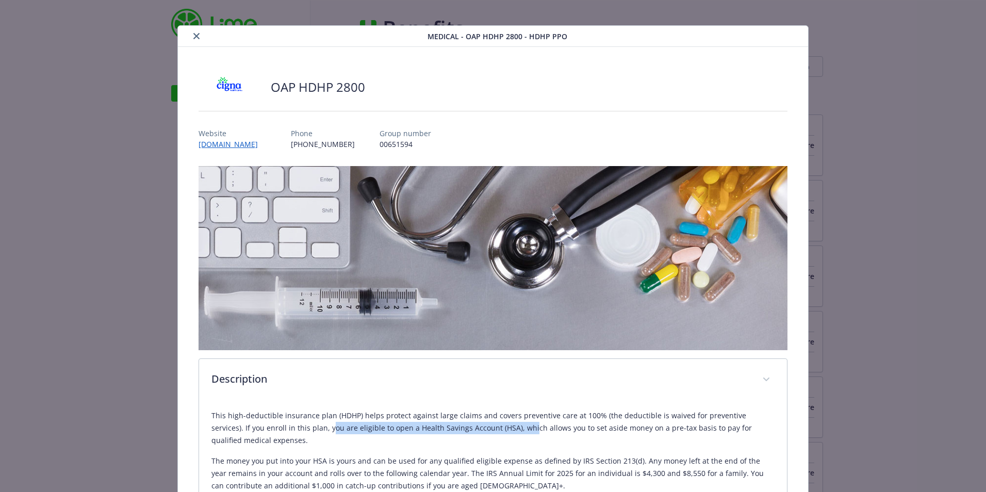
scroll to position [0, 0]
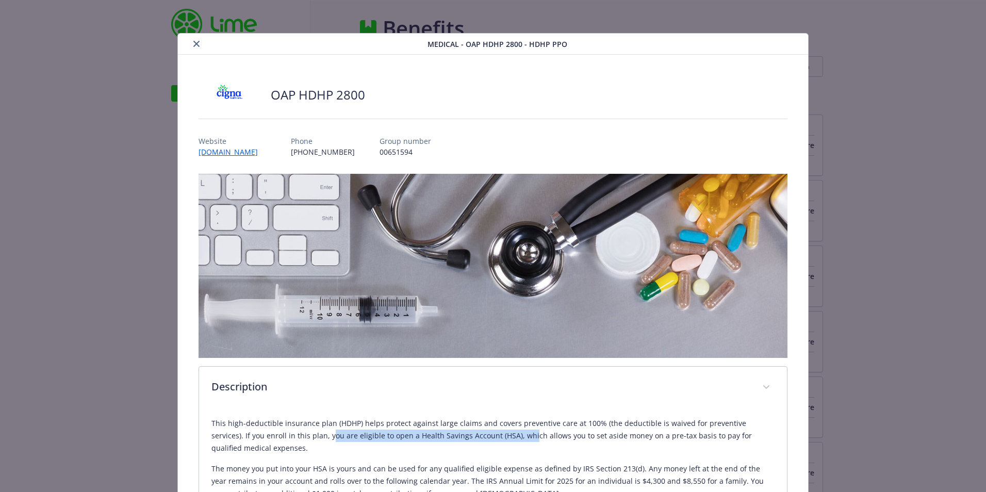
click at [193, 46] on icon "close" at bounding box center [196, 44] width 6 height 6
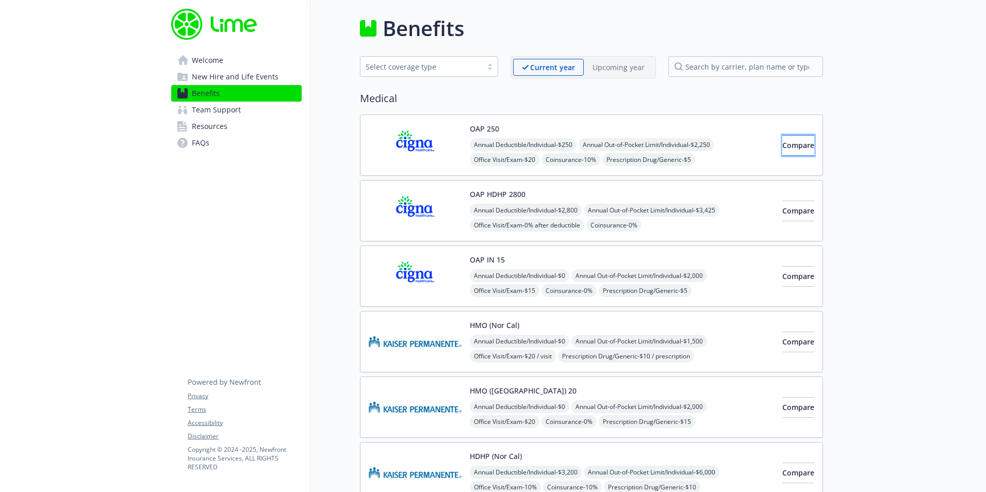
click at [794, 145] on span "Compare" at bounding box center [798, 145] width 32 height 10
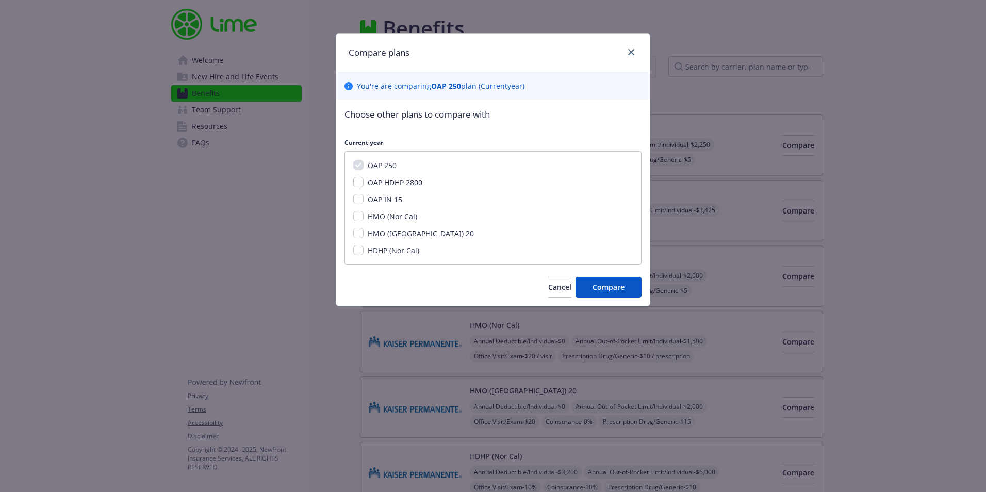
click at [365, 167] on div "OAP 250" at bounding box center [381, 165] width 35 height 11
click at [364, 185] on div "OAP HDHP 2800" at bounding box center [394, 182] width 61 height 11
click at [357, 182] on input "OAP HDHP 2800" at bounding box center [358, 182] width 10 height 10
checkbox input "true"
click at [357, 200] on input "OAP IN 15" at bounding box center [358, 199] width 10 height 10
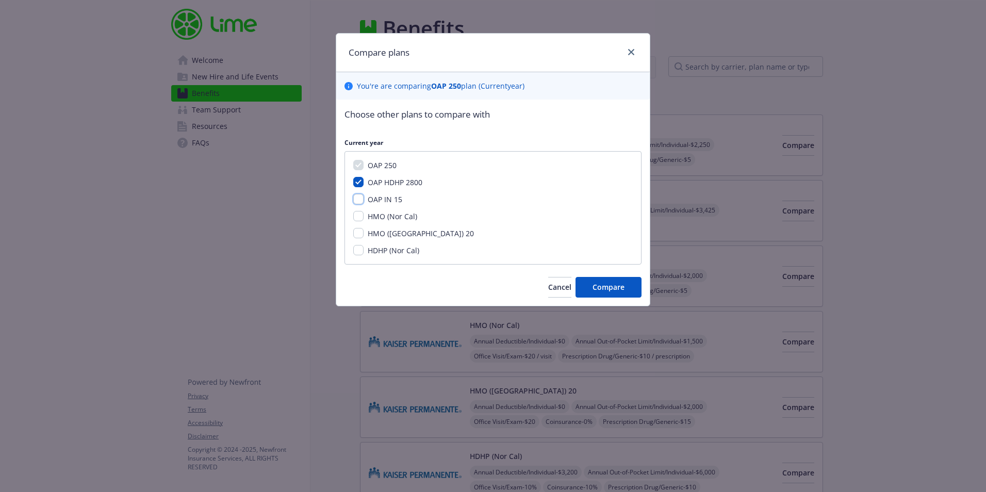
checkbox input "true"
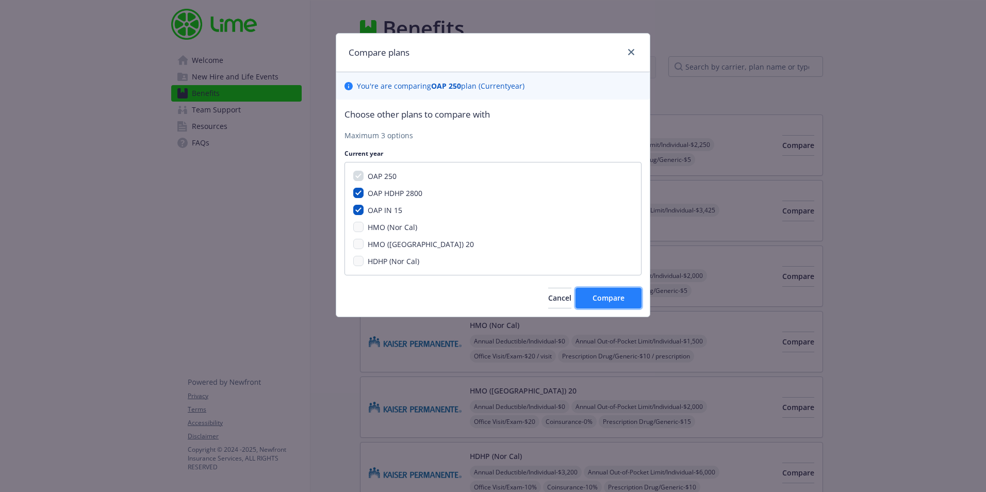
click at [602, 292] on button "Compare" at bounding box center [609, 298] width 66 height 21
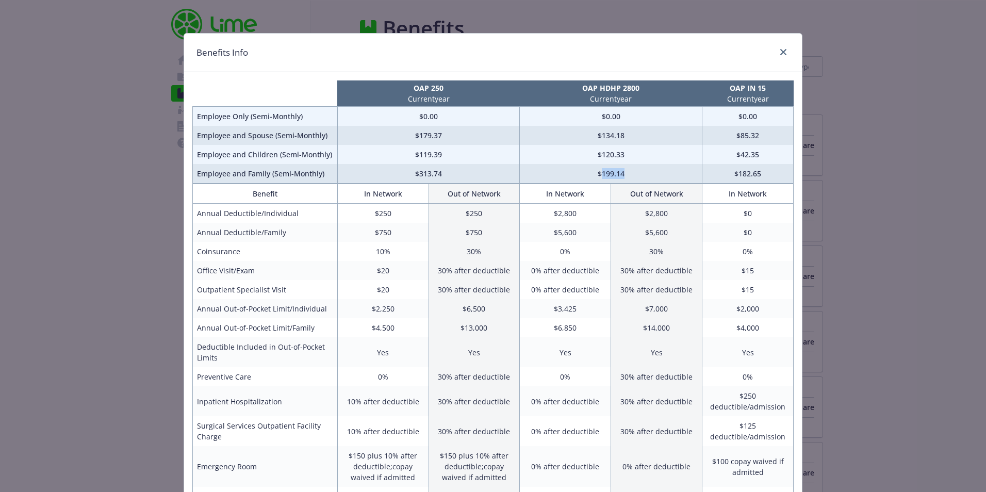
drag, startPoint x: 600, startPoint y: 177, endPoint x: 626, endPoint y: 177, distance: 25.8
click at [626, 177] on td "$199.14" at bounding box center [611, 174] width 183 height 20
drag, startPoint x: 626, startPoint y: 177, endPoint x: 749, endPoint y: 173, distance: 123.8
click at [749, 173] on td "$182.65" at bounding box center [747, 174] width 91 height 20
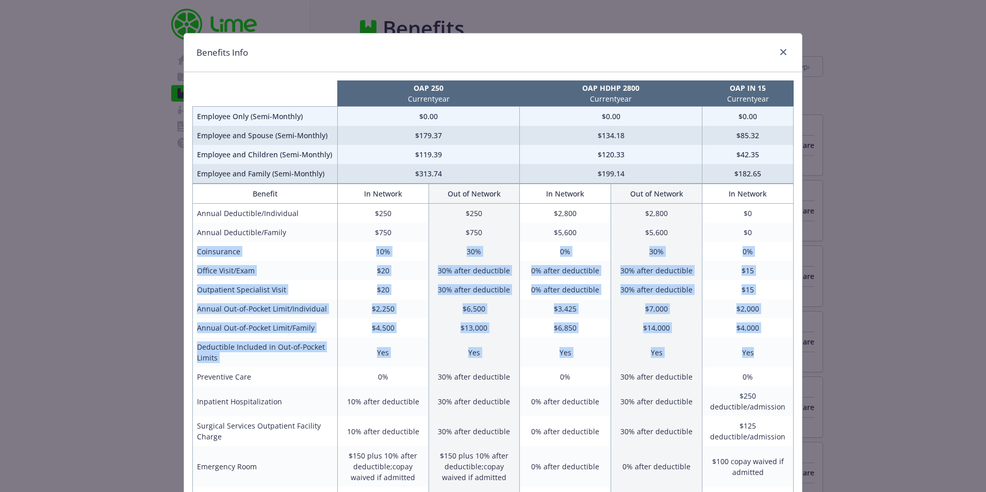
drag, startPoint x: 748, startPoint y: 227, endPoint x: 757, endPoint y: 359, distance: 132.3
click at [757, 359] on tbody "Annual Deductible/Individual $250 $250 $2,800 $2,800 $0 Annual Deductible/Famil…" at bounding box center [493, 499] width 601 height 591
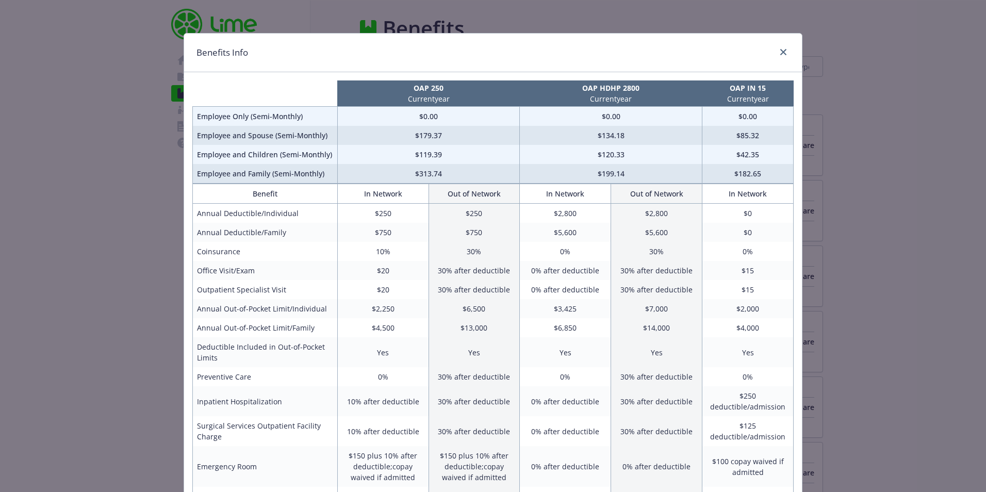
drag, startPoint x: 757, startPoint y: 359, endPoint x: 756, endPoint y: 368, distance: 8.8
click at [756, 368] on td "0%" at bounding box center [747, 376] width 91 height 19
click at [782, 51] on icon "close" at bounding box center [783, 52] width 6 height 6
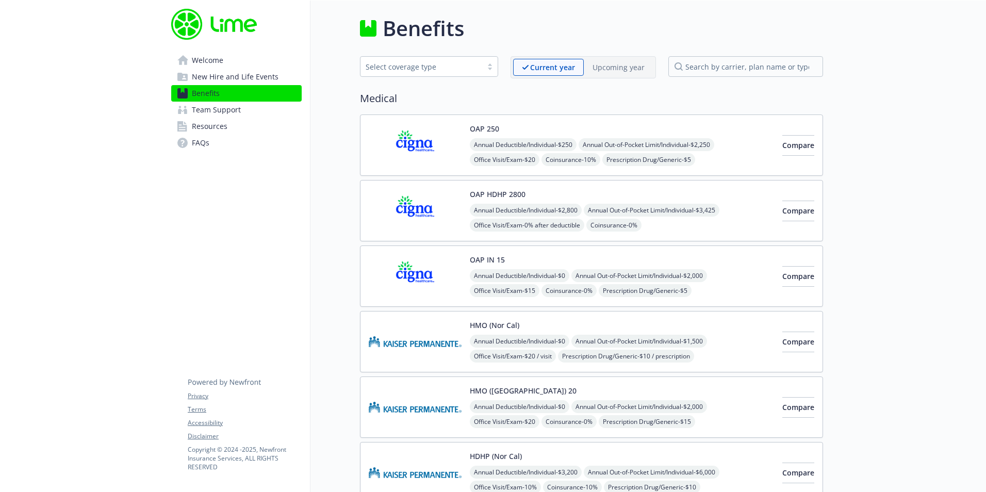
click at [413, 212] on img at bounding box center [415, 211] width 93 height 44
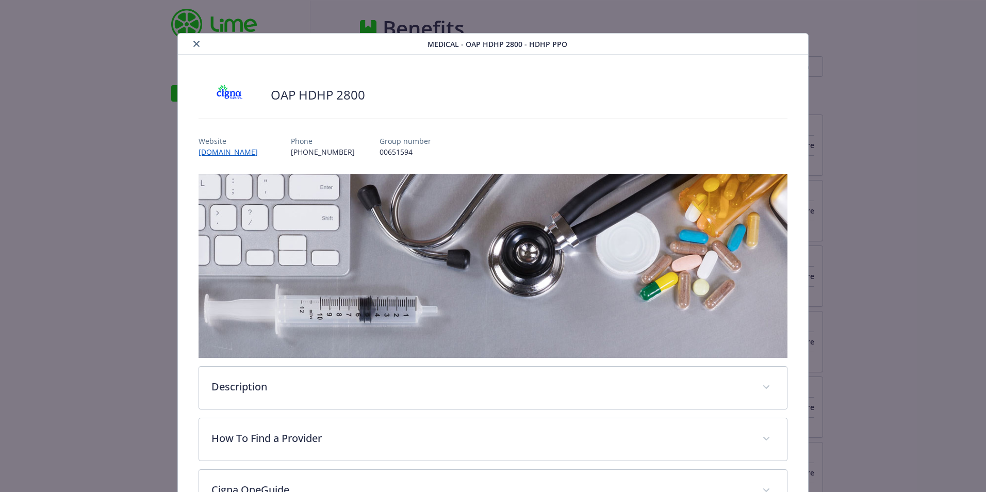
click at [194, 38] on button "close" at bounding box center [196, 44] width 12 height 12
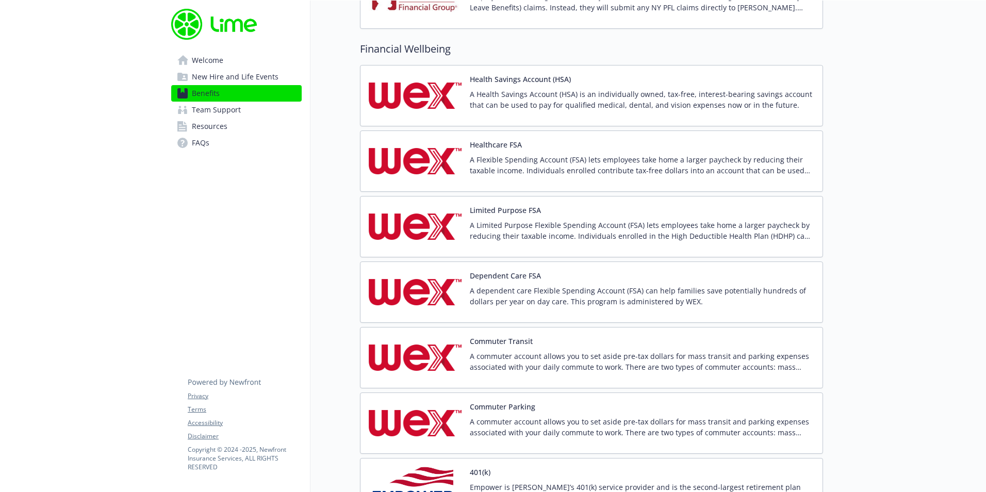
scroll to position [1341, 0]
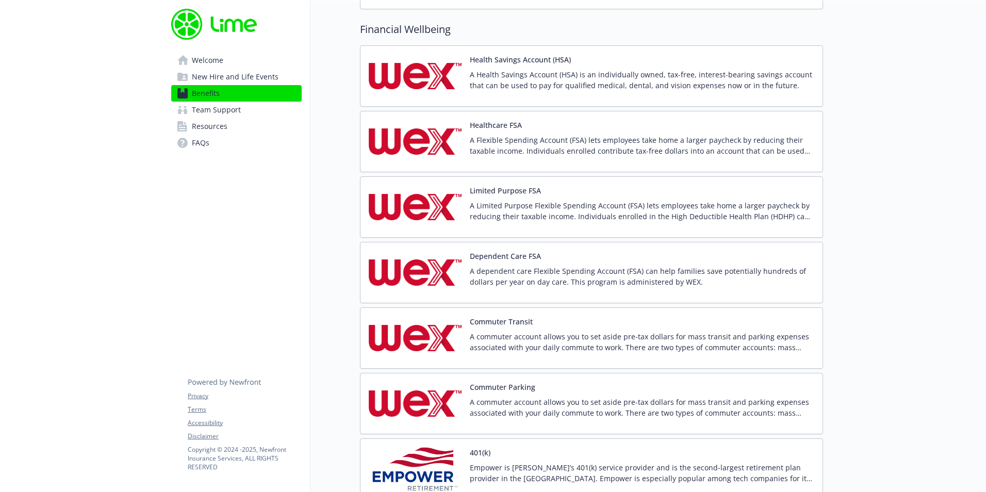
click at [564, 74] on p "A Health Savings Account (HSA) is an individually owned, tax-free, interest-bea…" at bounding box center [642, 80] width 344 height 22
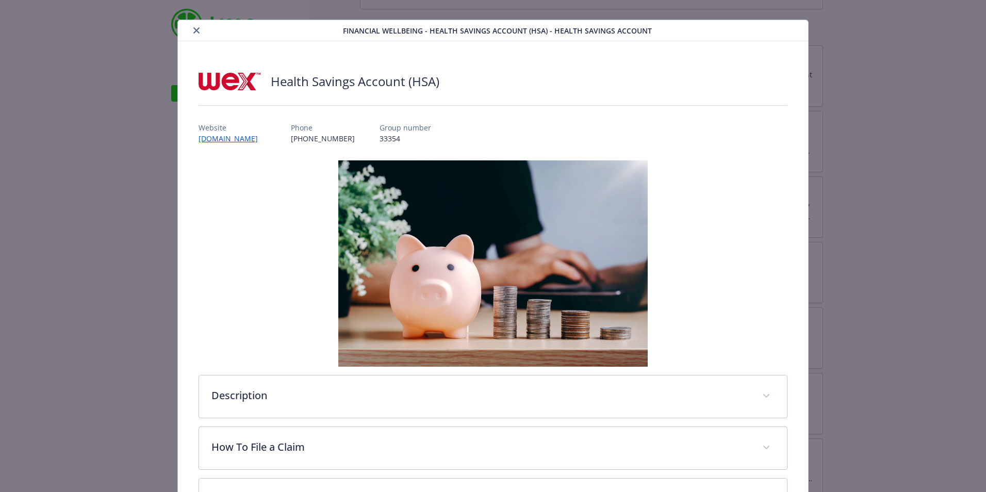
scroll to position [65, 0]
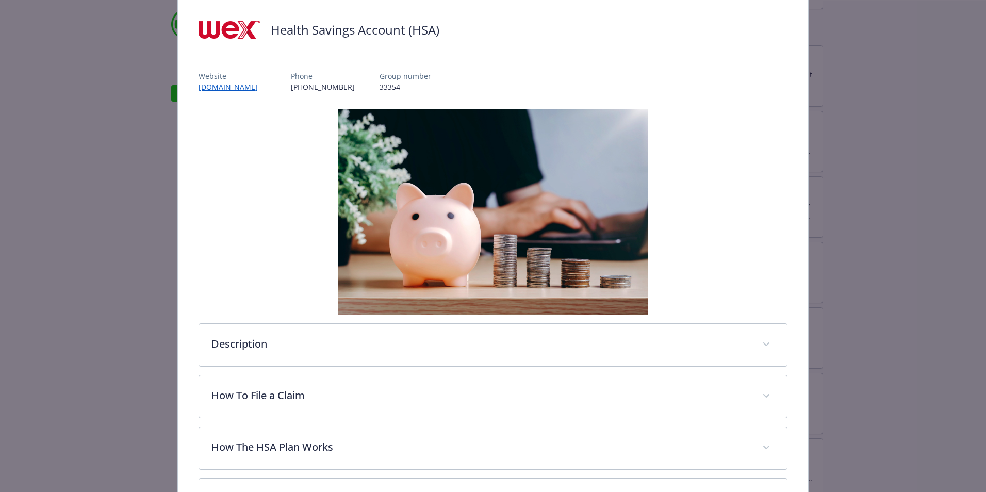
click at [367, 322] on div "Description A Health Savings Account (HSA) is an individually owned, tax-free, …" at bounding box center [493, 367] width 589 height 516
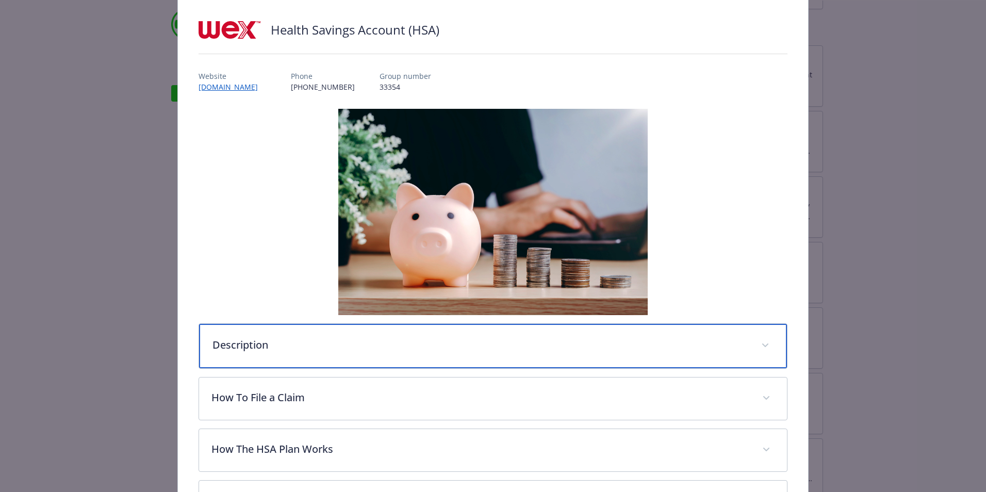
click at [365, 348] on p "Description" at bounding box center [480, 344] width 536 height 15
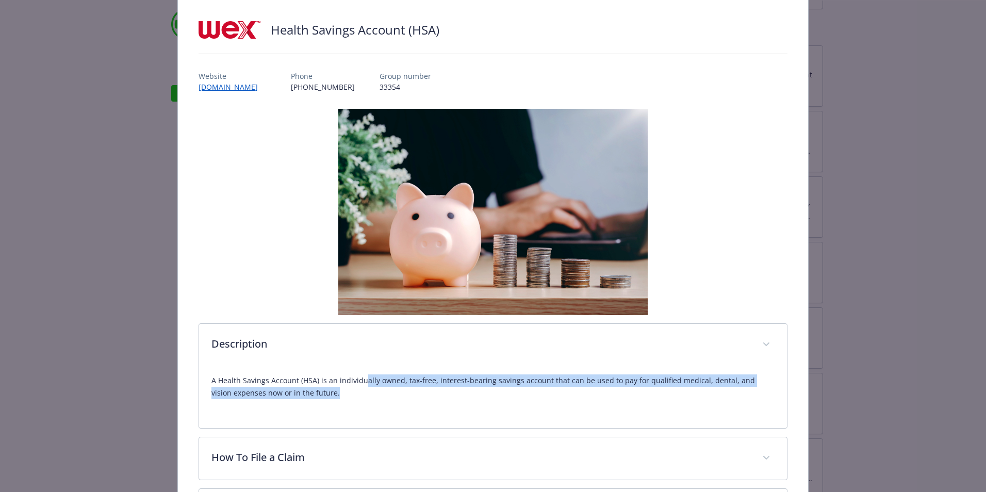
drag, startPoint x: 371, startPoint y: 384, endPoint x: 598, endPoint y: 388, distance: 226.4
click at [598, 388] on p "A Health Savings Account (HSA) is an individually owned, tax-free, interest-bea…" at bounding box center [492, 386] width 563 height 25
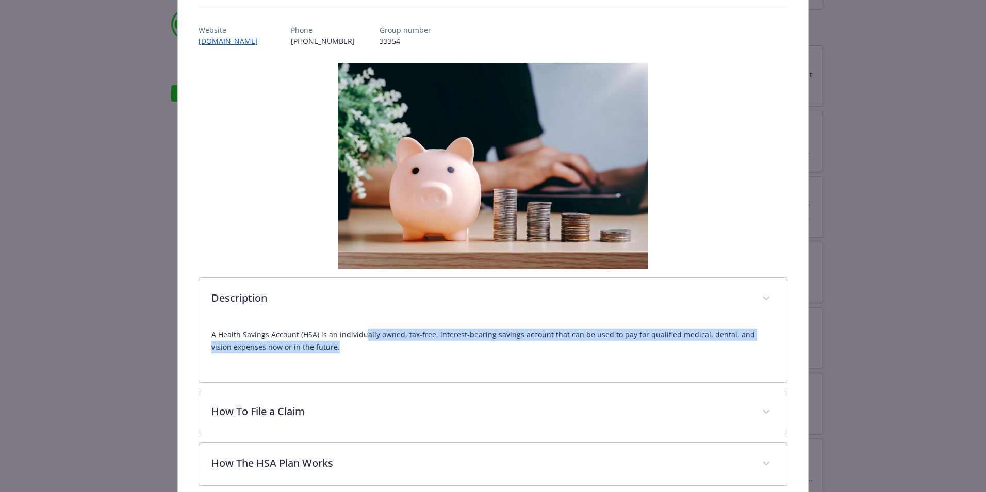
scroll to position [220, 0]
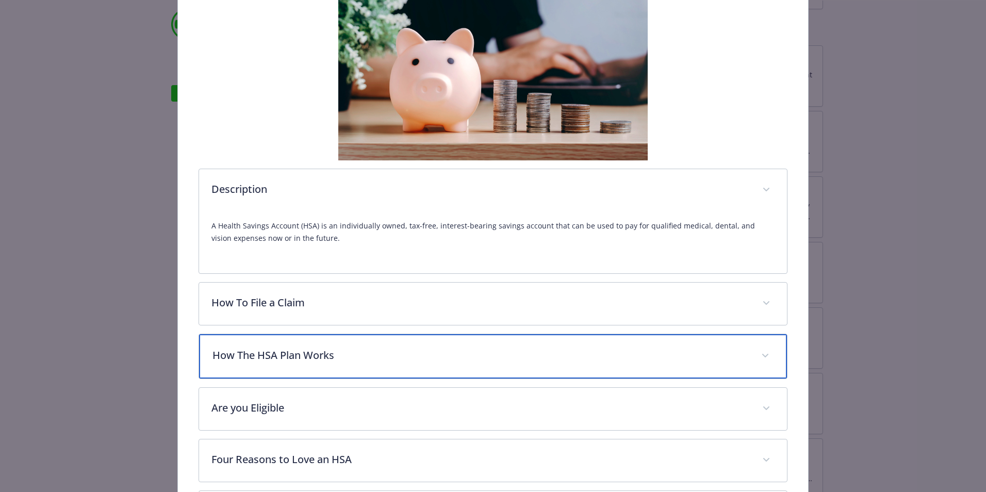
click at [423, 348] on p "How The HSA Plan Works" at bounding box center [480, 355] width 536 height 15
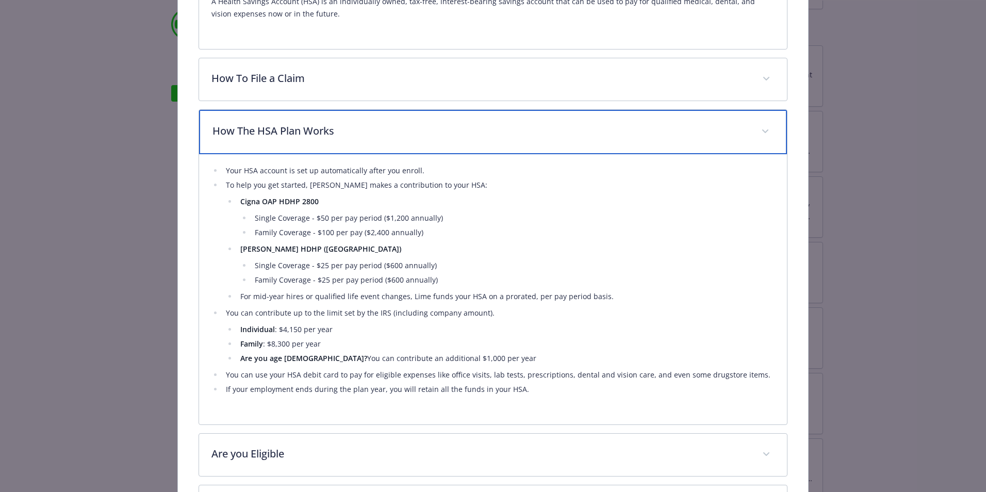
scroll to position [478, 0]
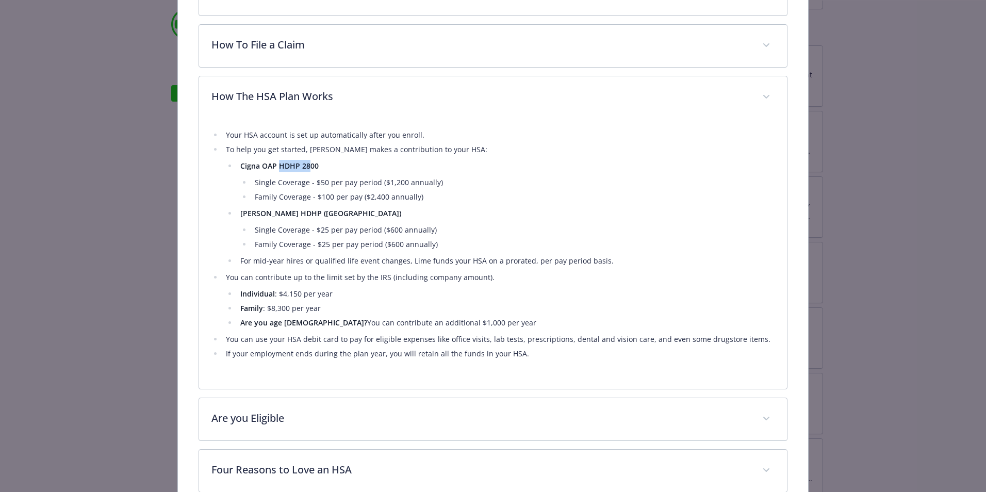
drag, startPoint x: 278, startPoint y: 168, endPoint x: 307, endPoint y: 162, distance: 30.0
click at [307, 162] on strong "Cigna OAP HDHP 2800" at bounding box center [279, 166] width 78 height 10
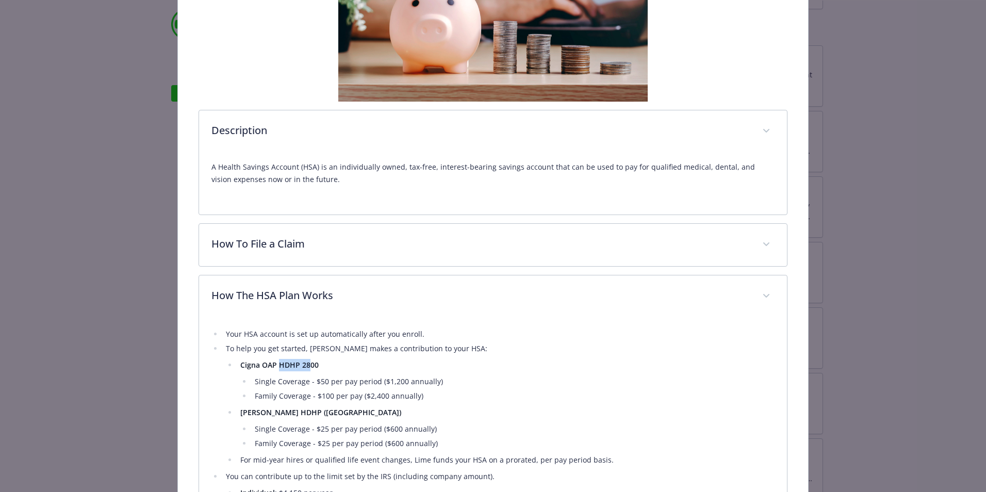
scroll to position [0, 0]
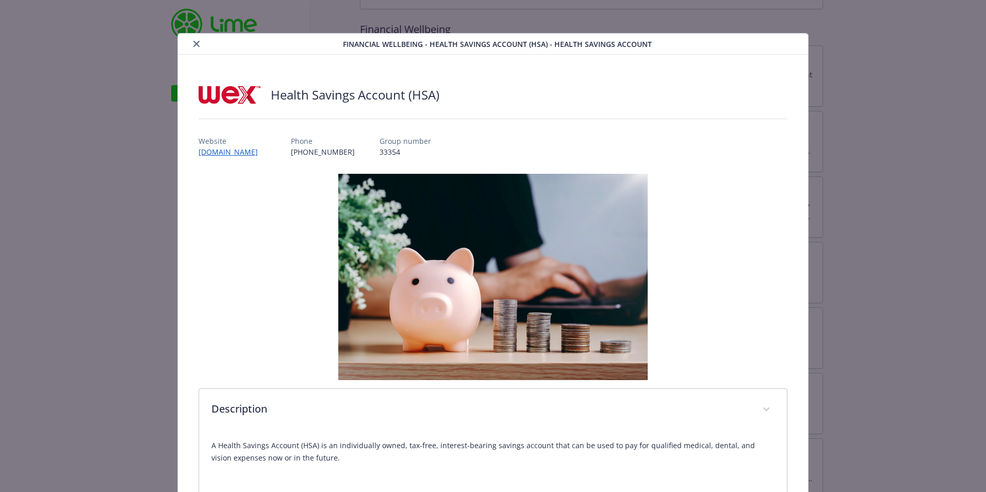
click at [193, 43] on icon "close" at bounding box center [196, 44] width 6 height 6
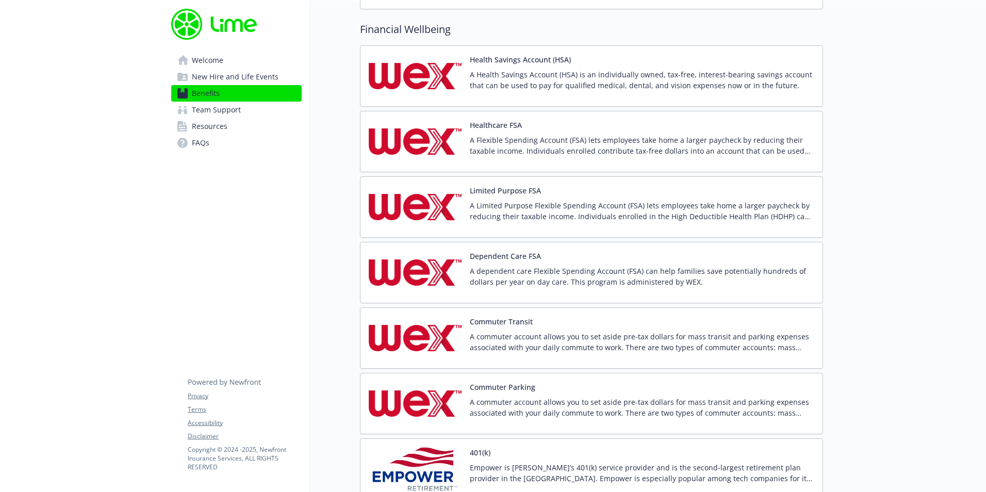
click at [228, 77] on span "New Hire and Life Events" at bounding box center [235, 77] width 87 height 17
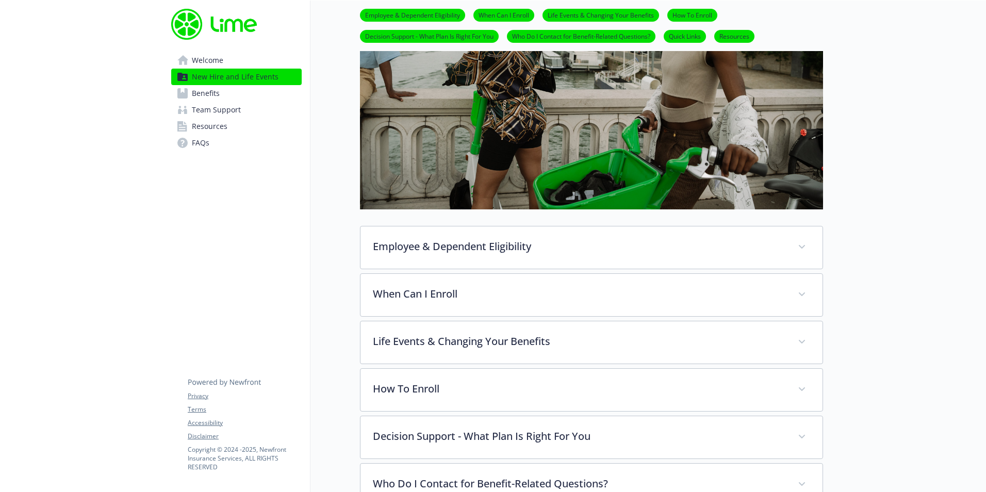
scroll to position [258, 0]
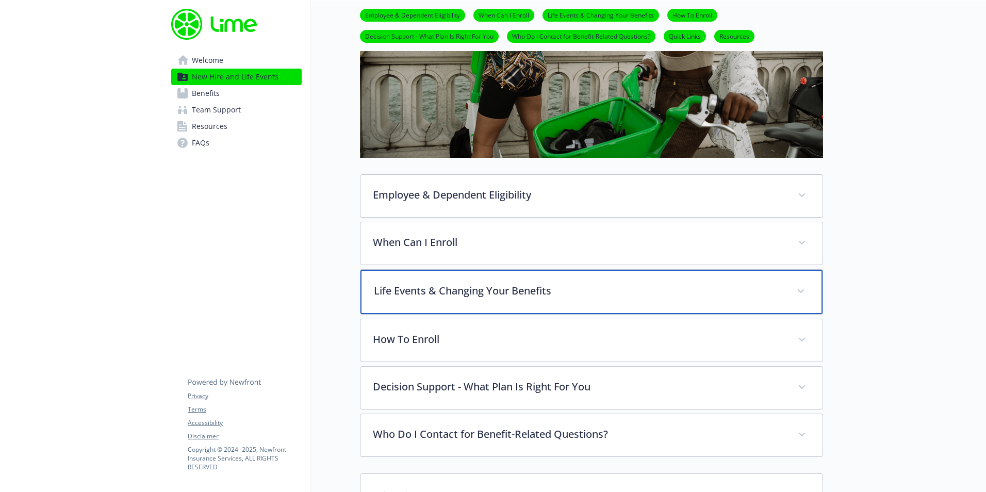
click at [555, 303] on div "Life Events & Changing Your Benefits" at bounding box center [591, 292] width 462 height 44
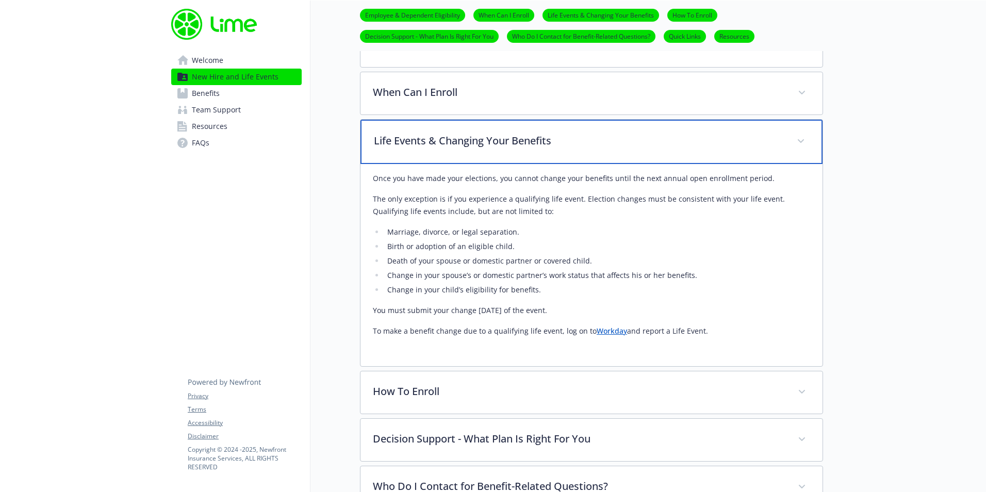
scroll to position [413, 0]
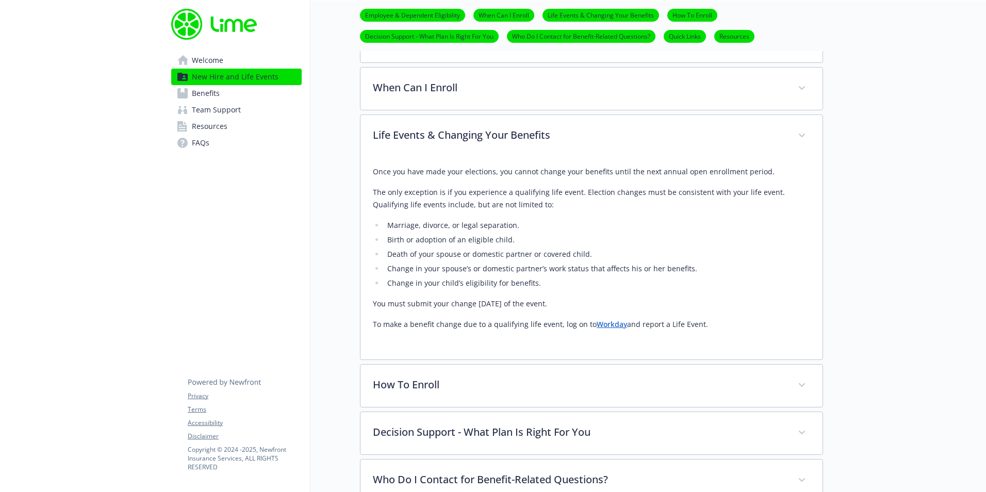
click at [599, 325] on link "Workday" at bounding box center [612, 324] width 30 height 10
